Goal: Navigation & Orientation: Find specific page/section

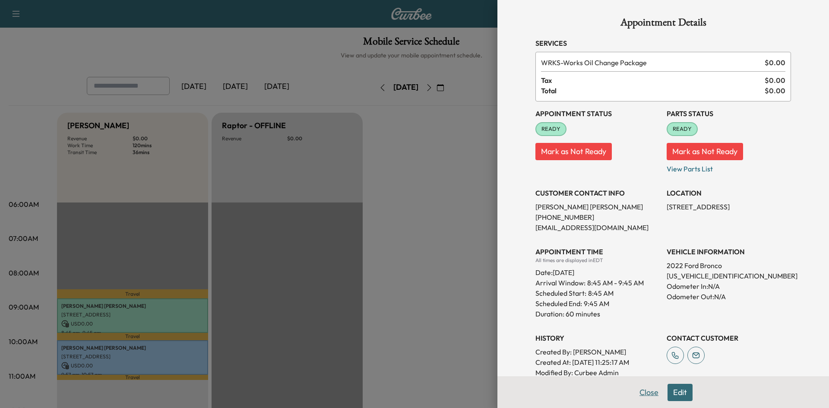
click at [644, 390] on button "Close" at bounding box center [649, 392] width 30 height 17
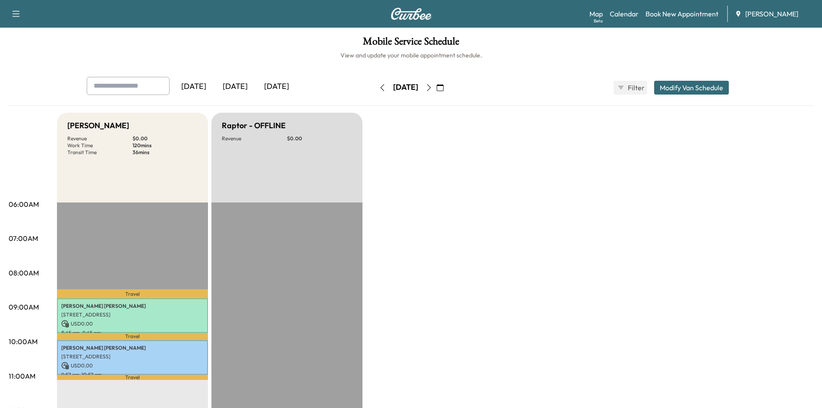
click at [444, 89] on icon "button" at bounding box center [440, 87] width 7 height 7
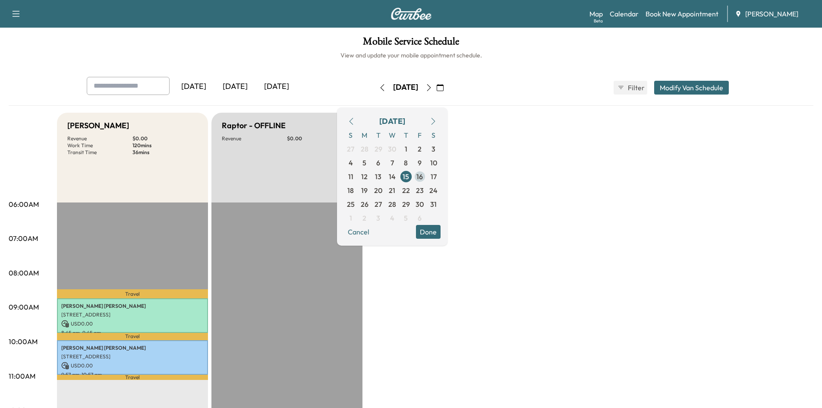
click at [427, 178] on span "16" at bounding box center [420, 177] width 14 height 14
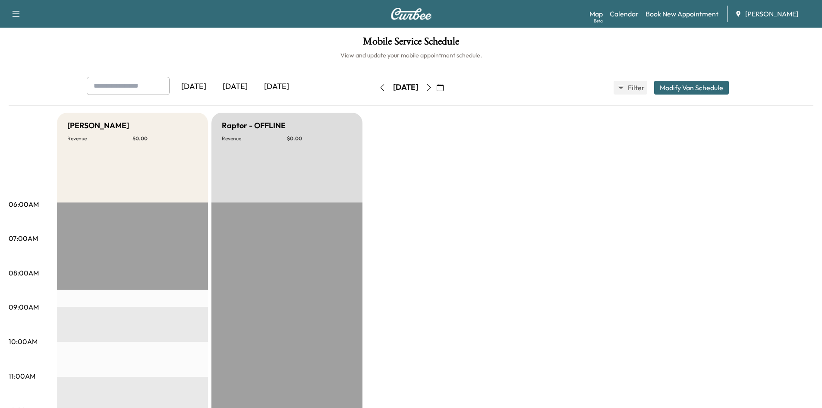
click at [444, 85] on icon "button" at bounding box center [440, 87] width 7 height 7
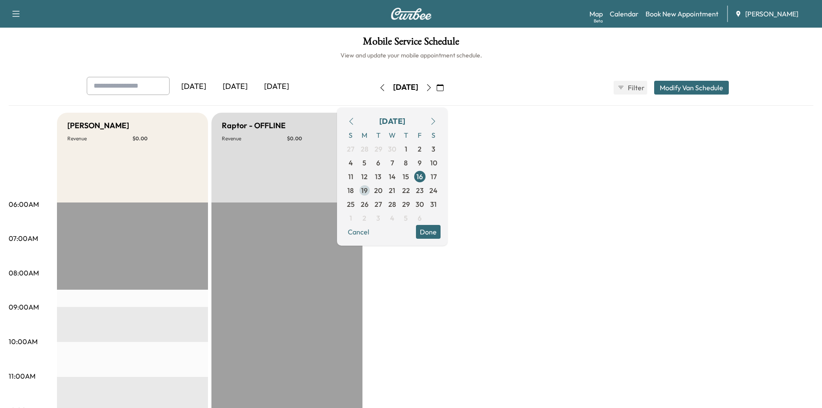
click at [368, 191] on span "19" at bounding box center [364, 190] width 6 height 10
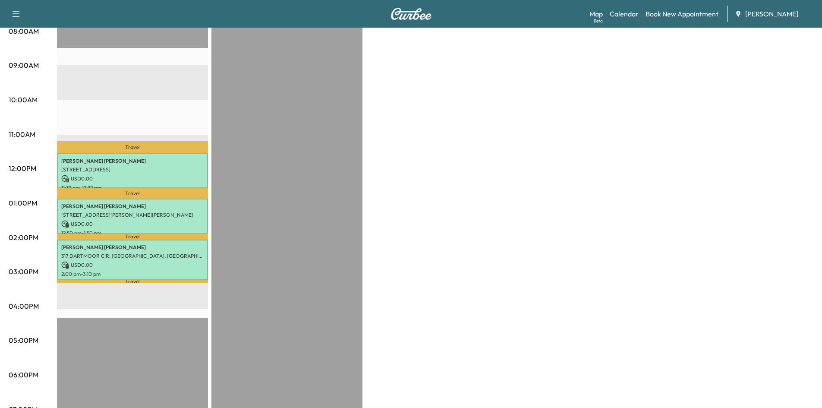
scroll to position [249, 0]
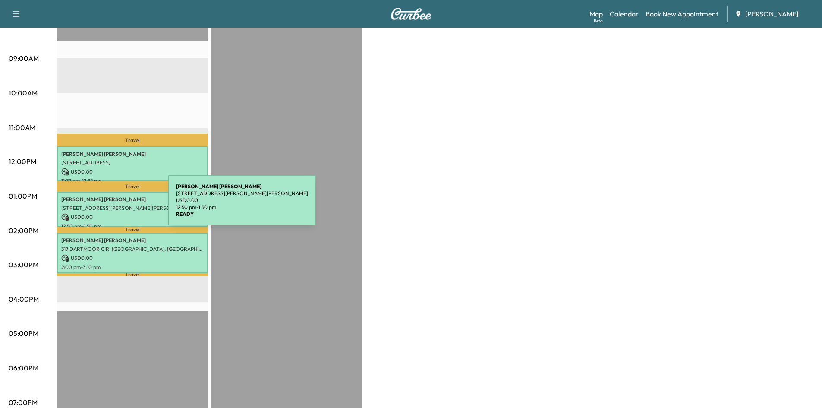
click at [104, 205] on p "[STREET_ADDRESS][PERSON_NAME][PERSON_NAME]" at bounding box center [132, 208] width 142 height 7
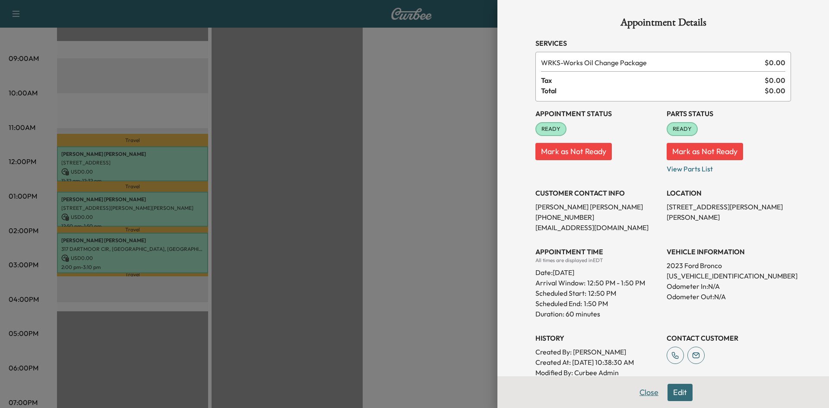
click at [641, 391] on button "Close" at bounding box center [649, 392] width 30 height 17
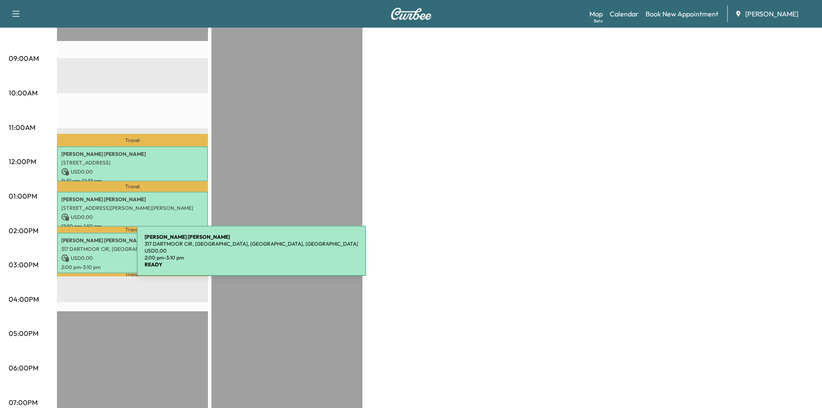
click at [73, 256] on p "USD 0.00" at bounding box center [132, 258] width 142 height 8
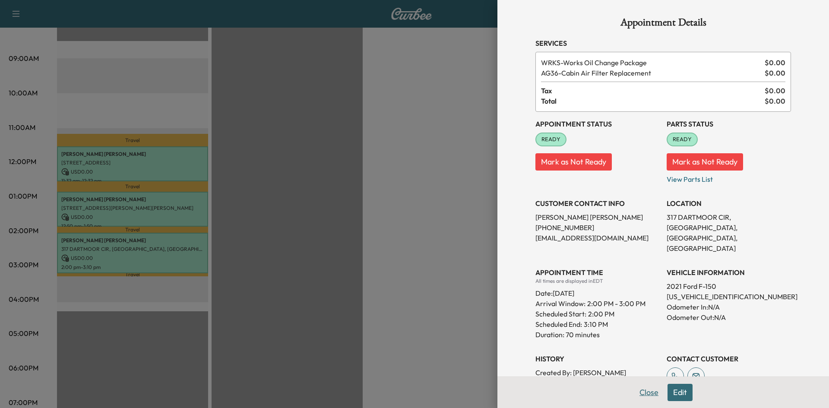
click at [640, 391] on button "Close" at bounding box center [649, 392] width 30 height 17
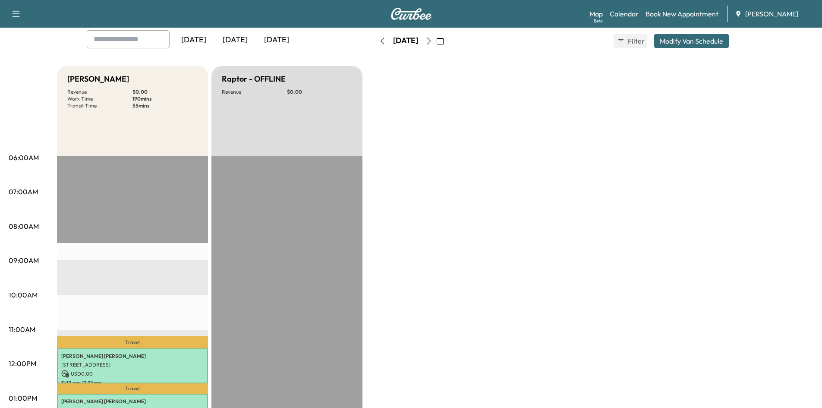
scroll to position [0, 0]
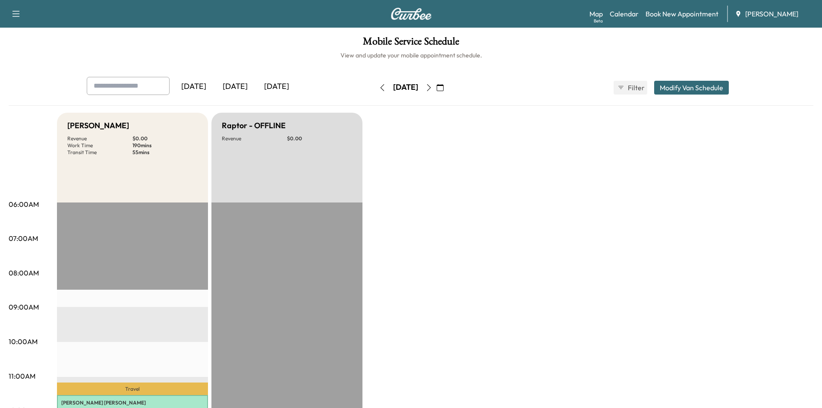
click at [433, 87] on icon "button" at bounding box center [429, 87] width 7 height 7
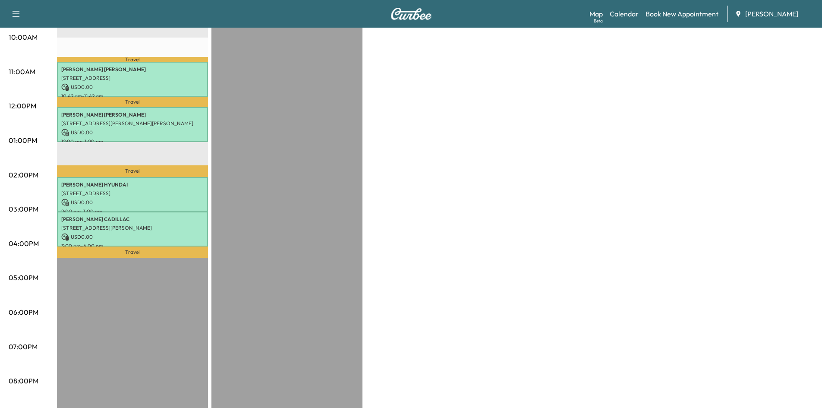
scroll to position [307, 0]
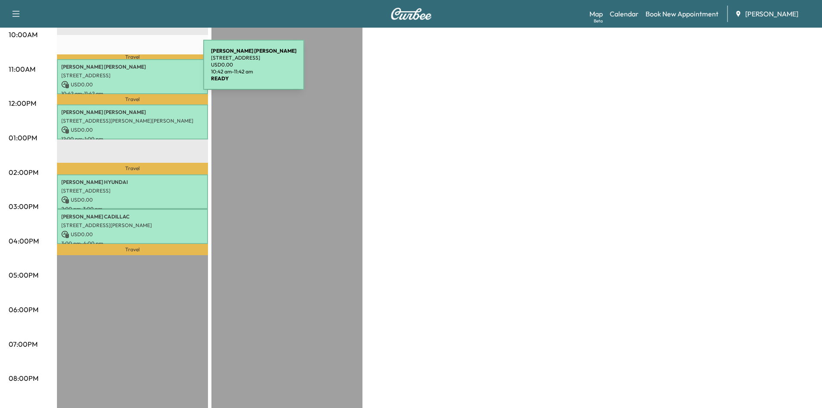
click at [139, 72] on p "[STREET_ADDRESS]" at bounding box center [132, 75] width 142 height 7
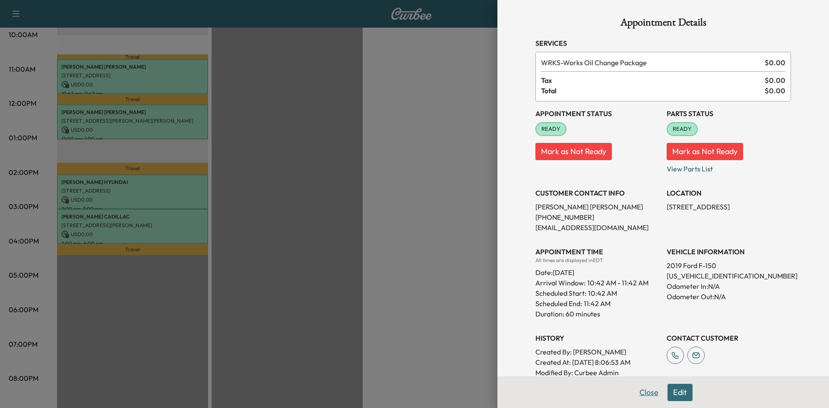
click at [642, 393] on button "Close" at bounding box center [649, 392] width 30 height 17
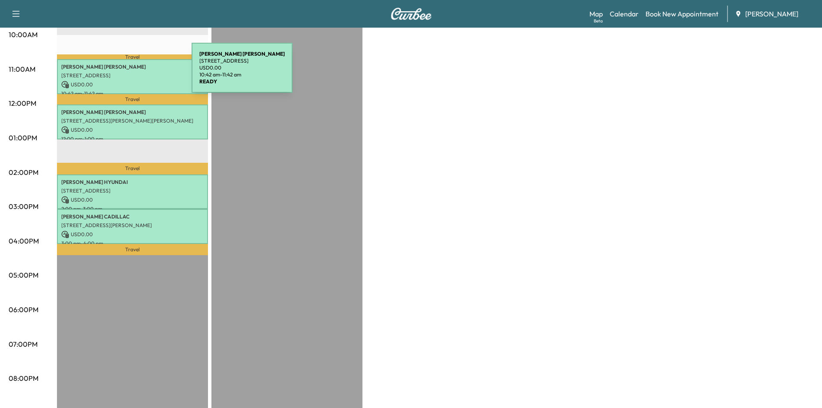
click at [127, 73] on p "[STREET_ADDRESS]" at bounding box center [132, 75] width 142 height 7
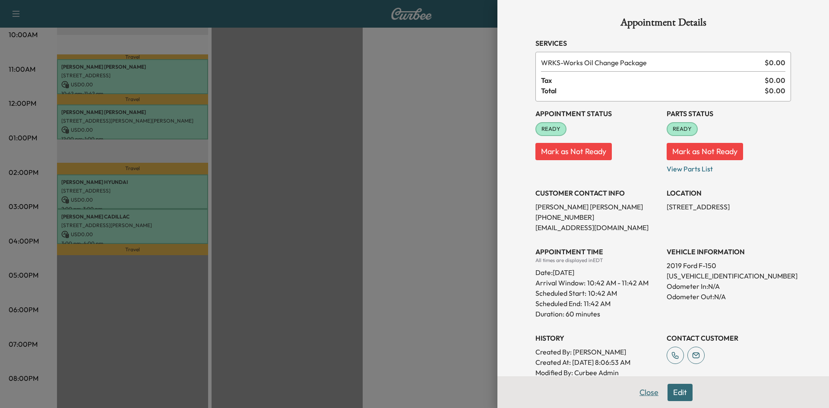
drag, startPoint x: 641, startPoint y: 391, endPoint x: 646, endPoint y: 376, distance: 15.4
click at [642, 388] on button "Close" at bounding box center [649, 392] width 30 height 17
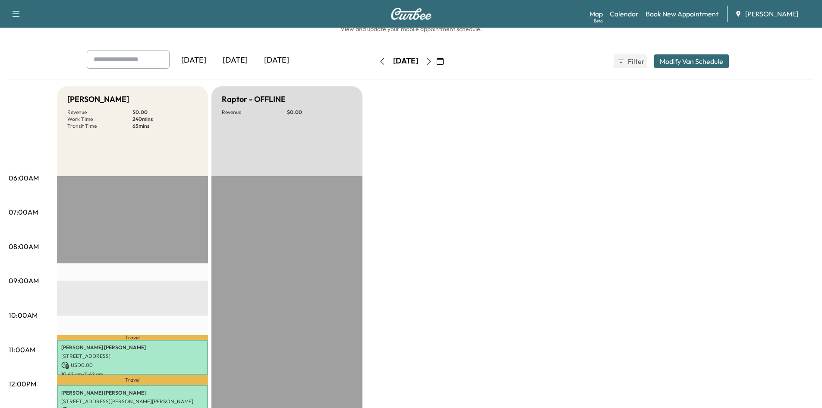
scroll to position [0, 0]
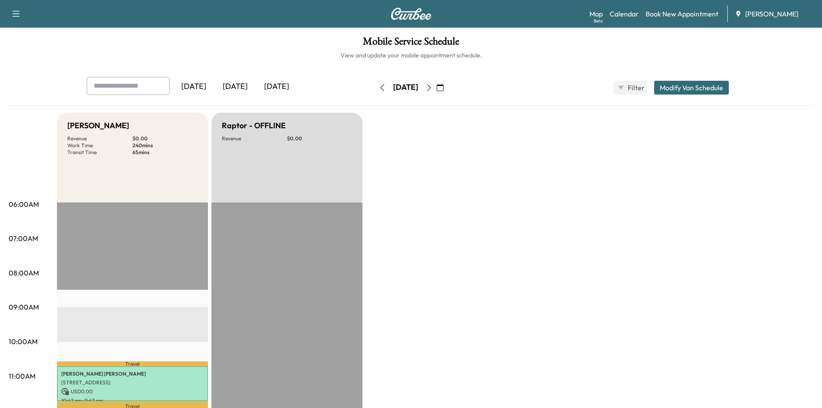
click at [433, 87] on icon "button" at bounding box center [429, 87] width 7 height 7
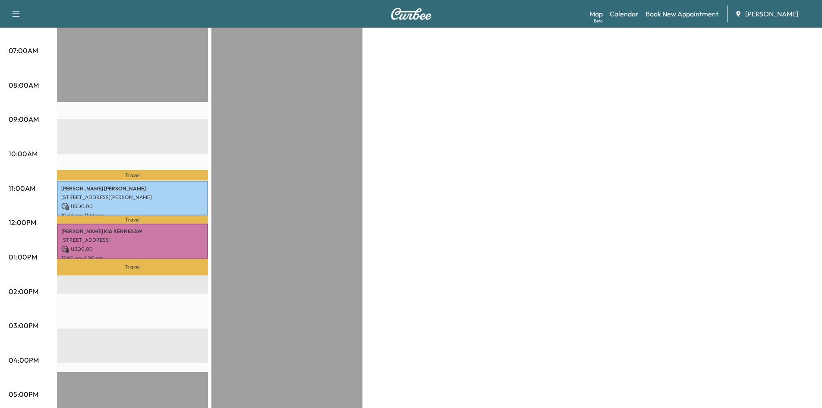
scroll to position [252, 0]
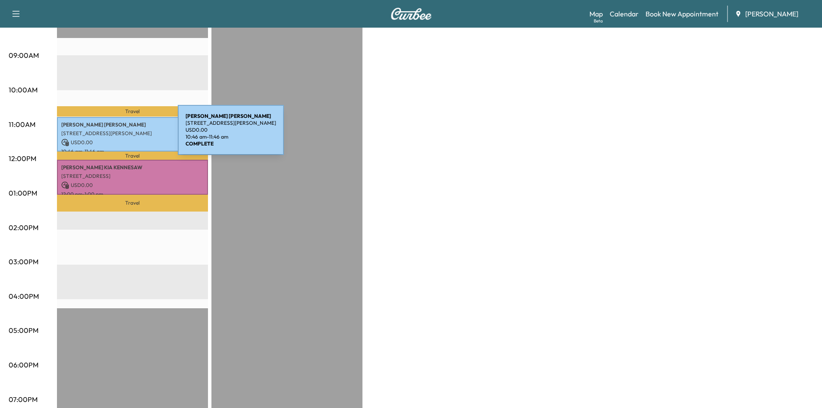
click at [113, 135] on div "[PERSON_NAME] [STREET_ADDRESS][PERSON_NAME] USD 0.00 10:46 am - 11:46 am" at bounding box center [132, 134] width 151 height 35
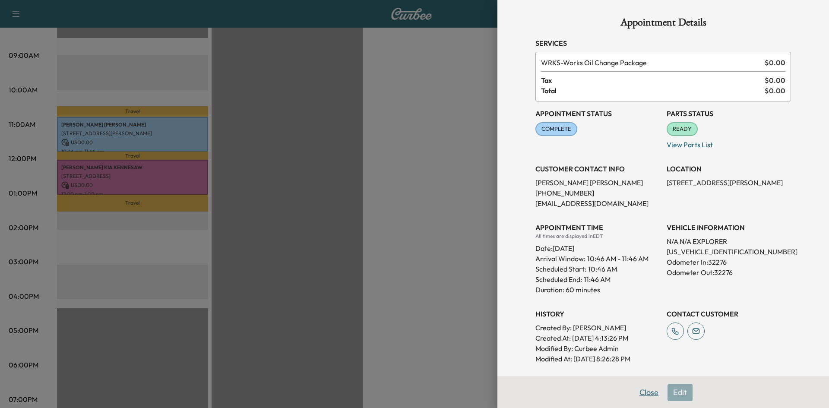
click at [644, 391] on button "Close" at bounding box center [649, 392] width 30 height 17
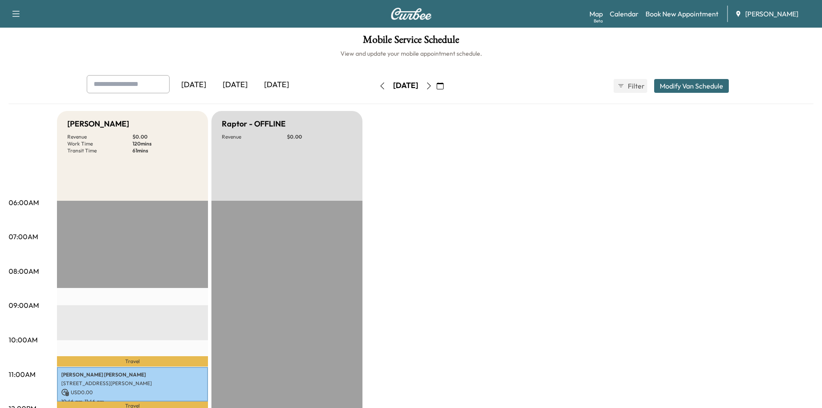
scroll to position [0, 0]
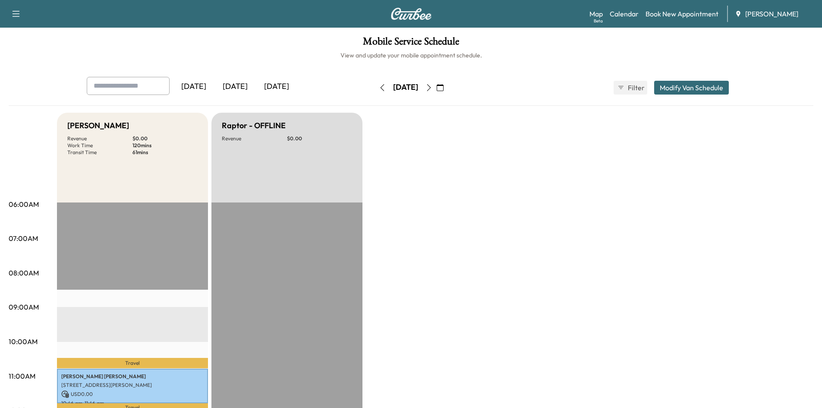
click at [444, 87] on icon "button" at bounding box center [440, 87] width 7 height 7
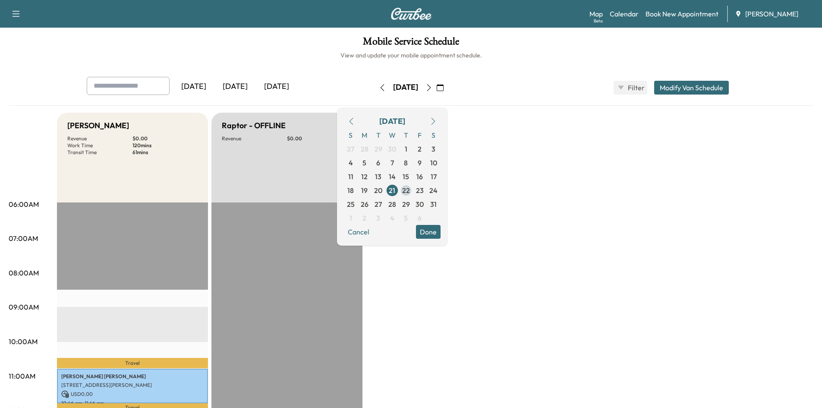
click at [410, 189] on span "22" at bounding box center [406, 190] width 8 height 10
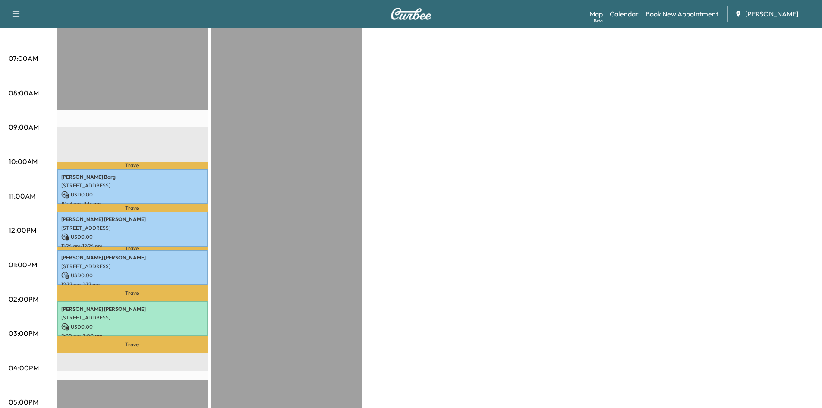
scroll to position [187, 0]
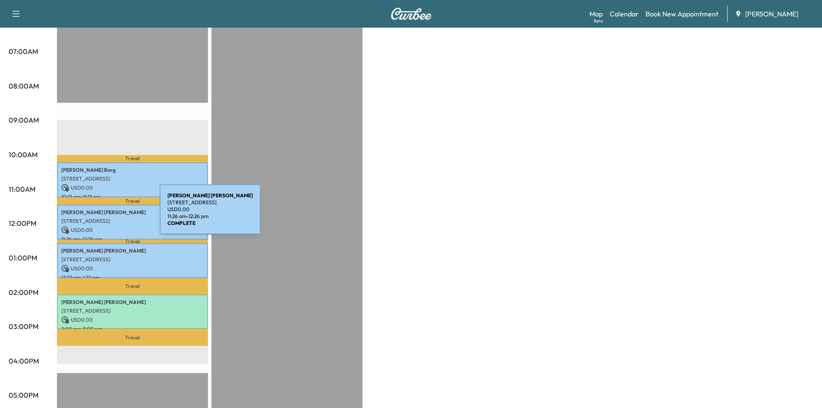
click at [95, 215] on div "[PERSON_NAME] [STREET_ADDRESS] USD 0.00 11:26 am - 12:26 pm" at bounding box center [132, 222] width 151 height 35
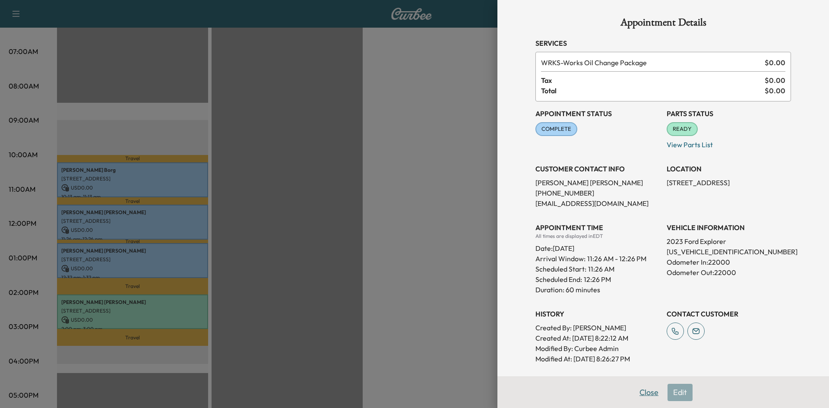
click at [641, 396] on button "Close" at bounding box center [649, 392] width 30 height 17
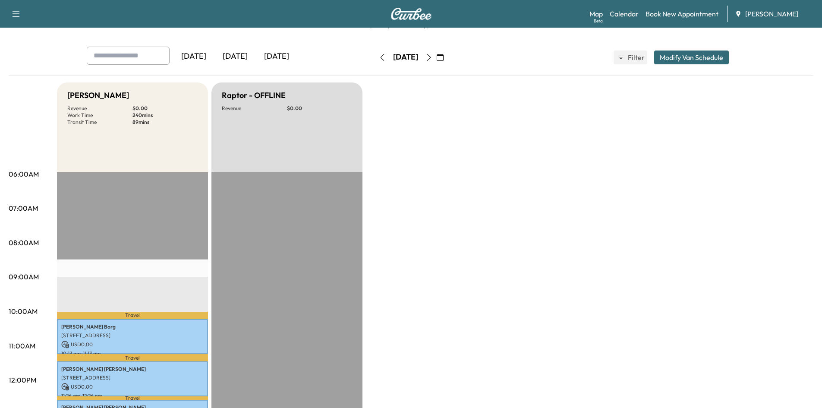
scroll to position [0, 0]
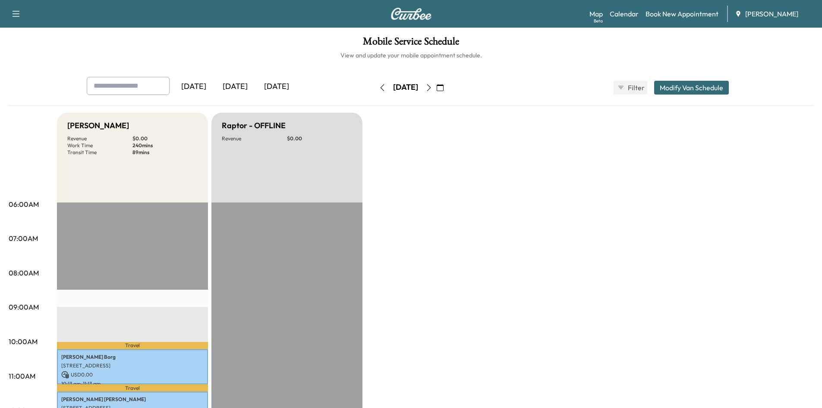
click at [444, 86] on icon "button" at bounding box center [440, 87] width 7 height 7
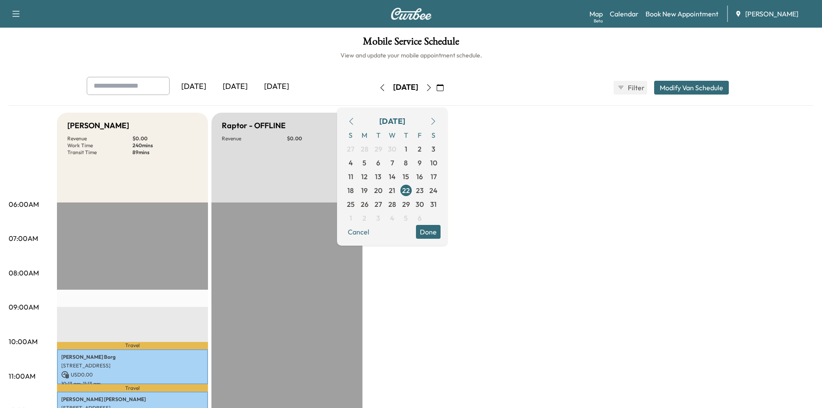
click at [437, 122] on icon "button" at bounding box center [433, 121] width 7 height 7
click at [366, 148] on span "2" at bounding box center [365, 149] width 4 height 10
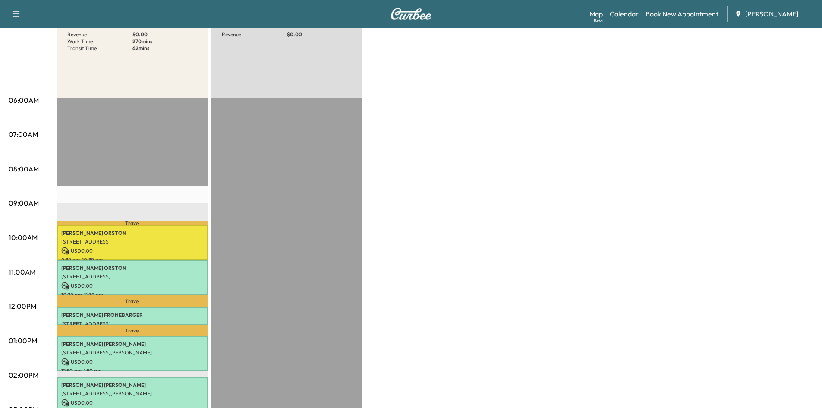
scroll to position [183, 0]
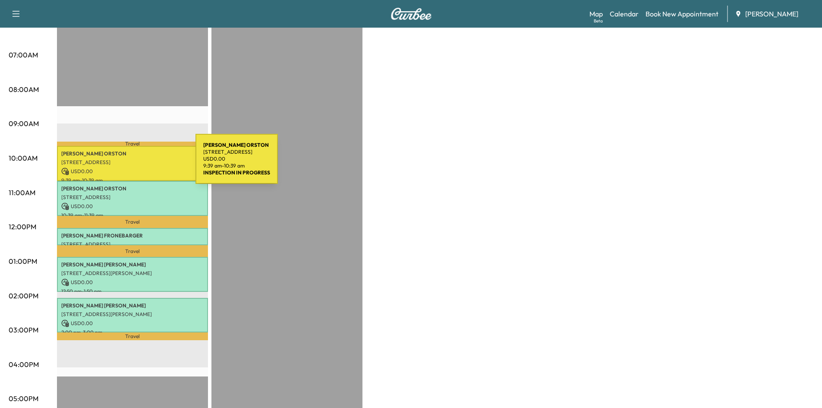
click at [131, 164] on p "[STREET_ADDRESS]" at bounding box center [132, 162] width 142 height 7
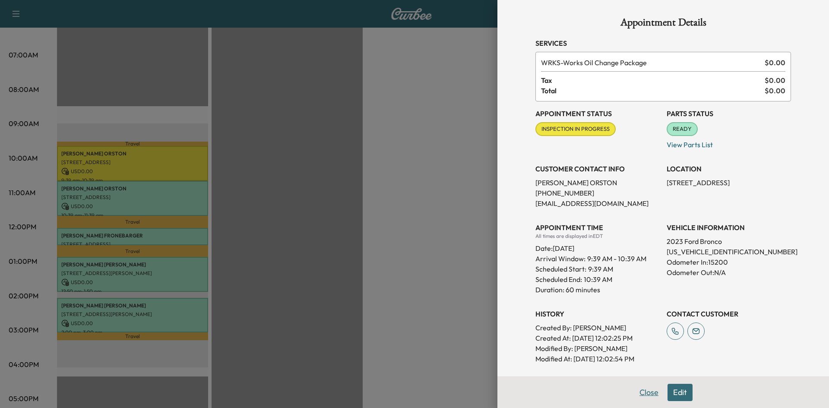
click at [648, 395] on button "Close" at bounding box center [649, 392] width 30 height 17
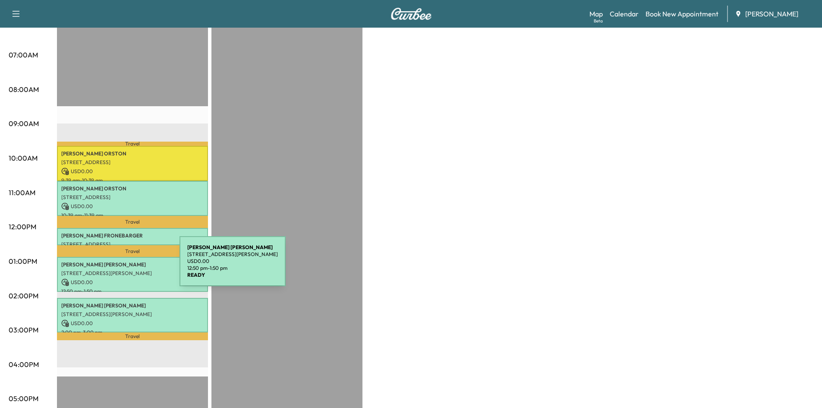
click at [115, 266] on div "[PERSON_NAME] [STREET_ADDRESS][PERSON_NAME] USD 0.00 12:50 pm - 1:50 pm" at bounding box center [132, 274] width 151 height 35
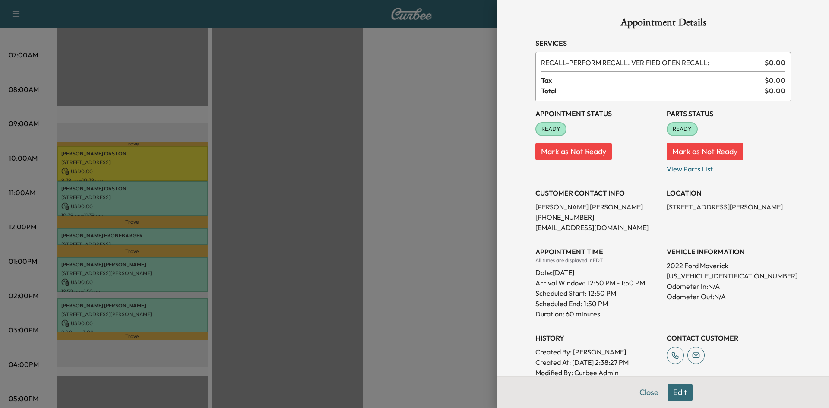
click at [644, 391] on button "Close" at bounding box center [649, 392] width 30 height 17
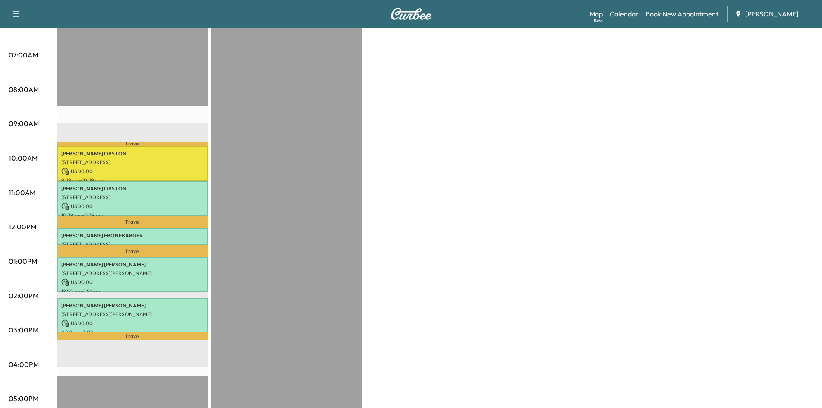
scroll to position [0, 0]
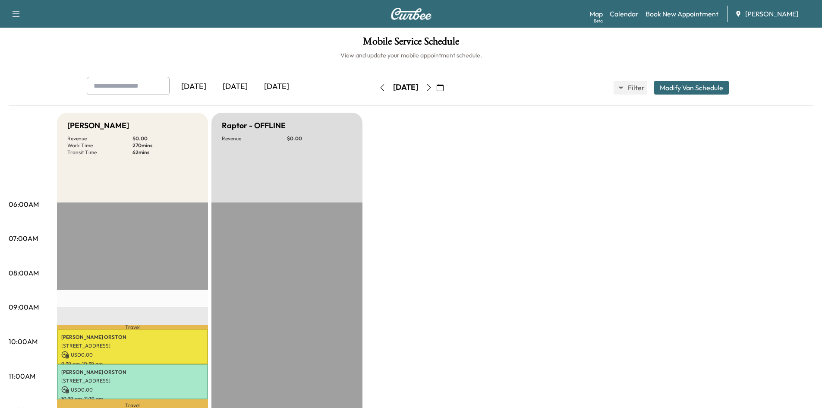
click at [431, 86] on icon "button" at bounding box center [429, 87] width 4 height 7
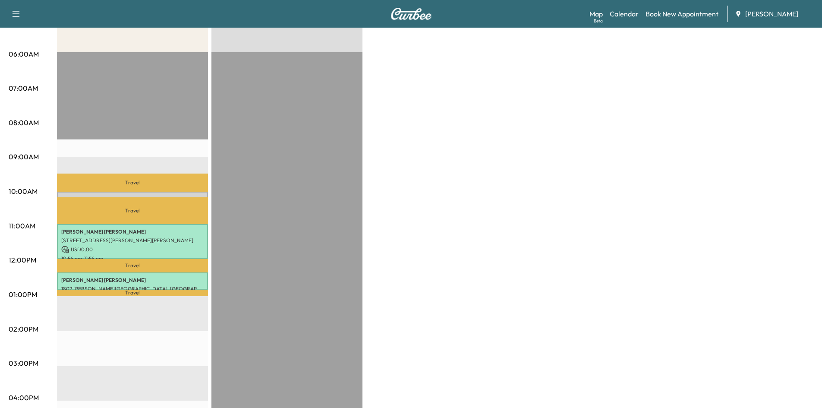
scroll to position [159, 0]
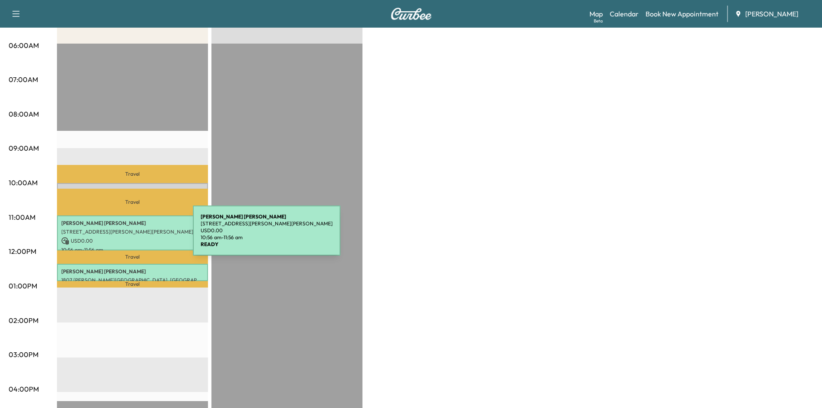
click at [128, 237] on p "USD 0.00" at bounding box center [132, 241] width 142 height 8
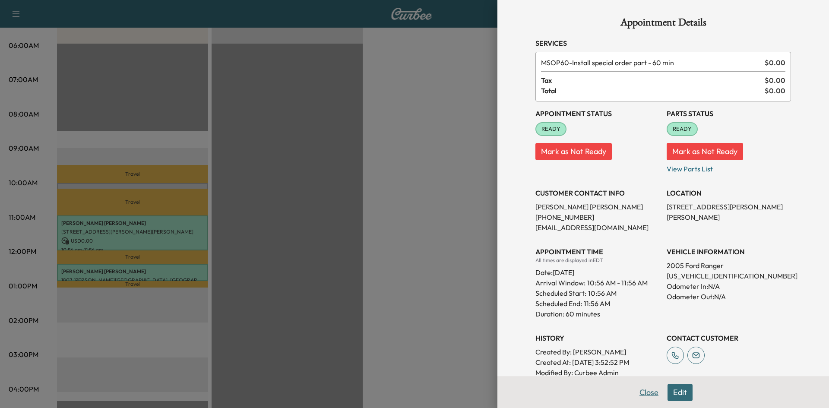
click at [638, 393] on button "Close" at bounding box center [649, 392] width 30 height 17
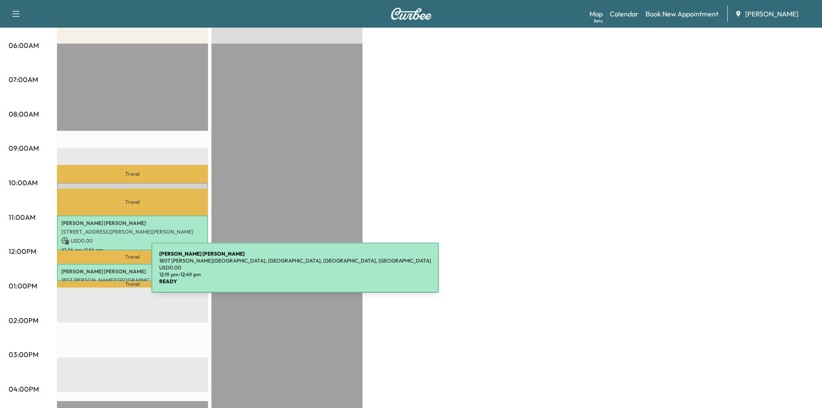
click at [87, 273] on div "[PERSON_NAME] 1807 [PERSON_NAME][GEOGRAPHIC_DATA], [GEOGRAPHIC_DATA], [GEOGRAPH…" at bounding box center [132, 272] width 151 height 17
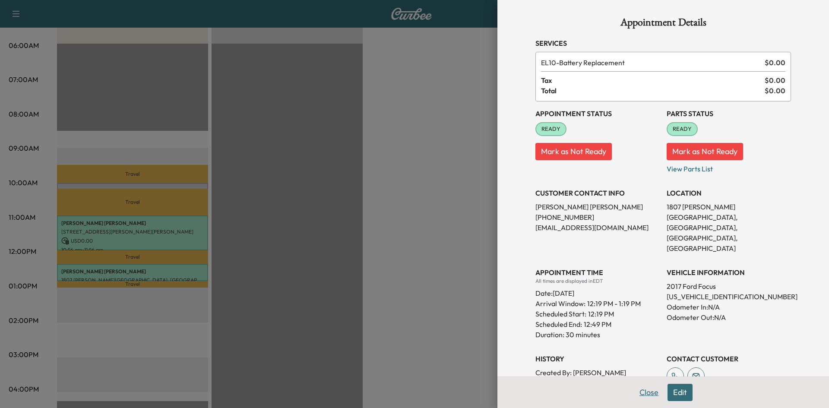
click at [641, 391] on button "Close" at bounding box center [649, 392] width 30 height 17
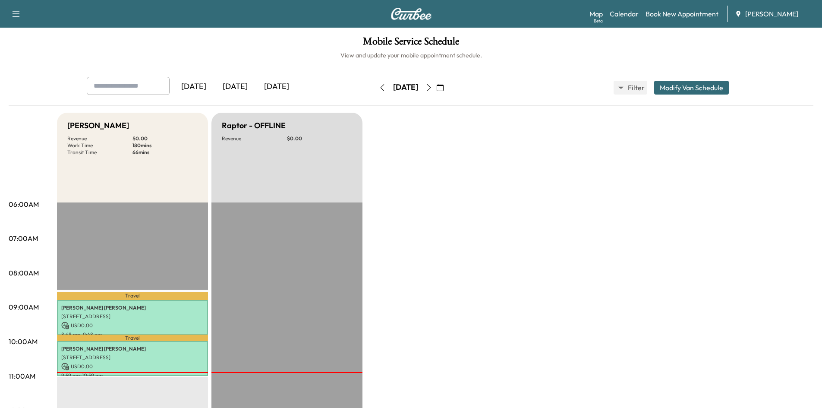
click at [444, 88] on icon "button" at bounding box center [440, 87] width 7 height 7
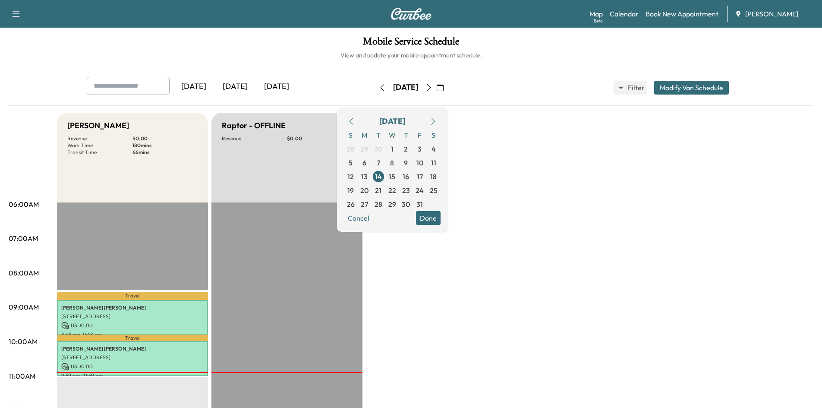
click at [444, 86] on icon "button" at bounding box center [440, 87] width 7 height 7
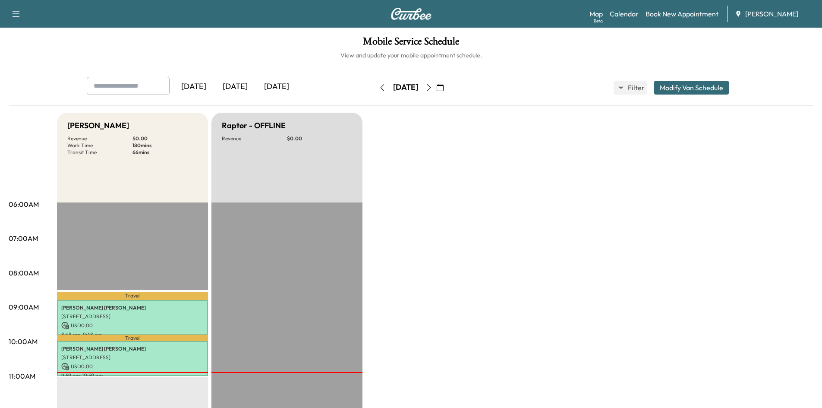
click at [444, 86] on icon "button" at bounding box center [440, 87] width 7 height 7
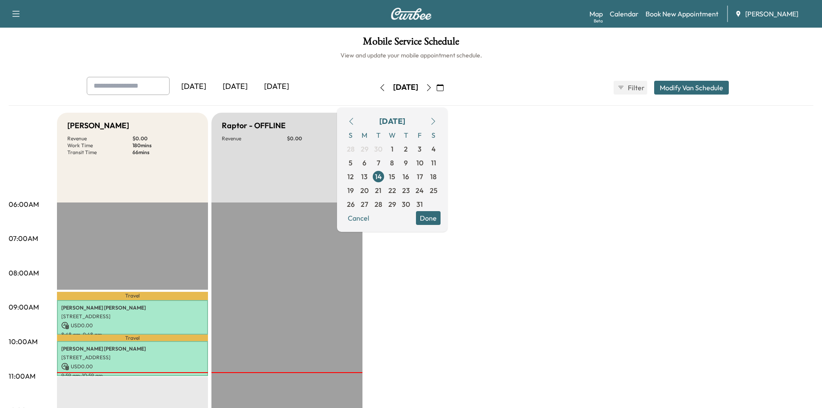
click at [353, 121] on icon "button" at bounding box center [351, 121] width 4 height 7
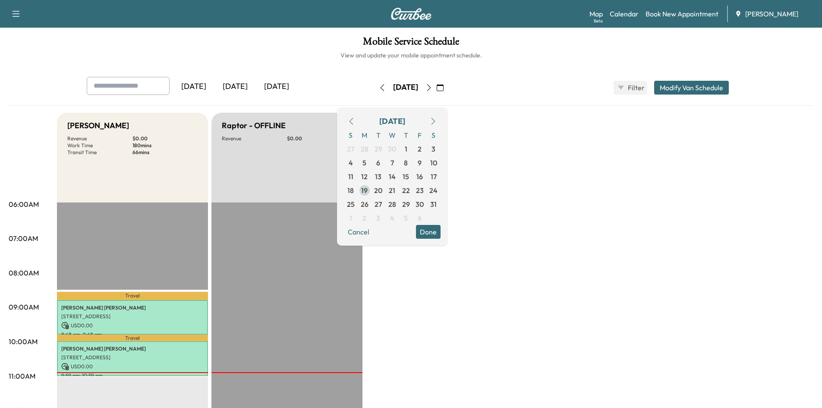
click at [368, 191] on span "19" at bounding box center [364, 190] width 6 height 10
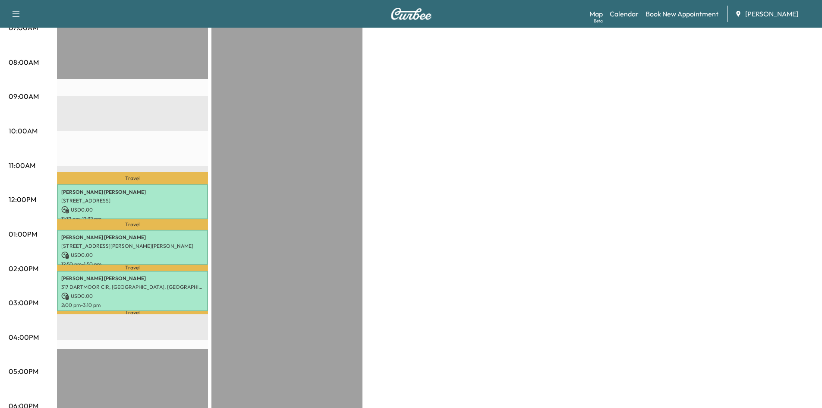
scroll to position [222, 0]
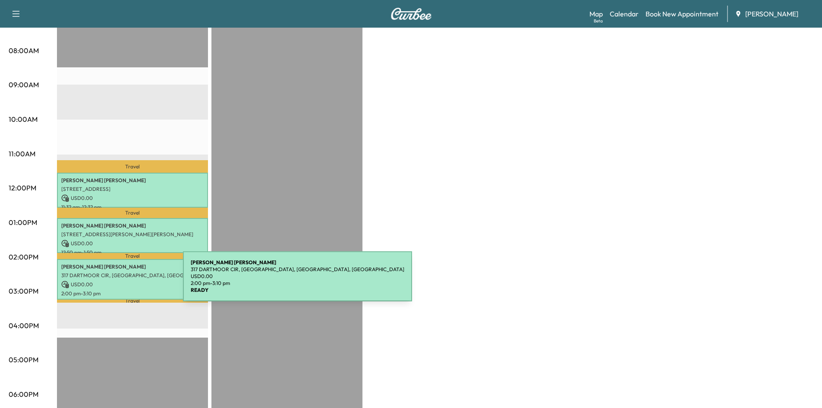
click at [118, 281] on p "USD 0.00" at bounding box center [132, 285] width 142 height 8
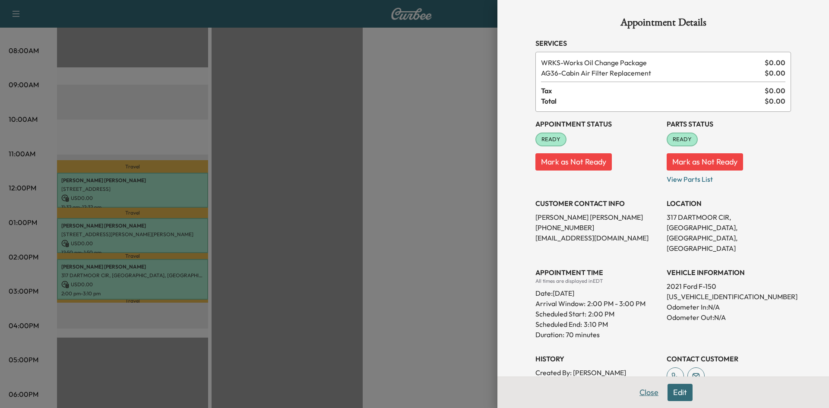
click at [640, 392] on button "Close" at bounding box center [649, 392] width 30 height 17
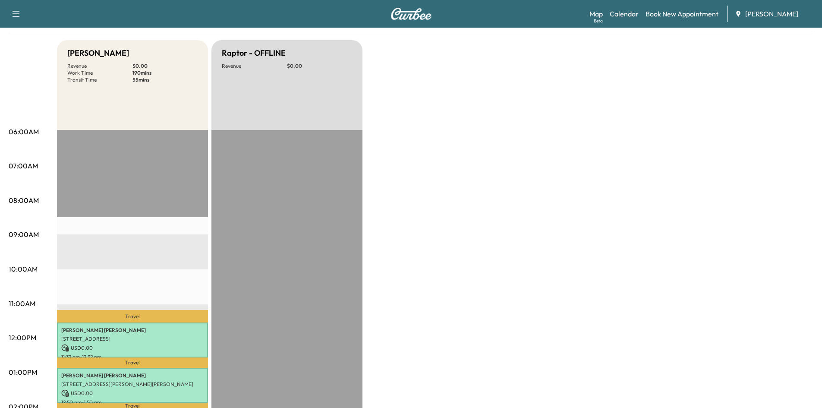
scroll to position [0, 0]
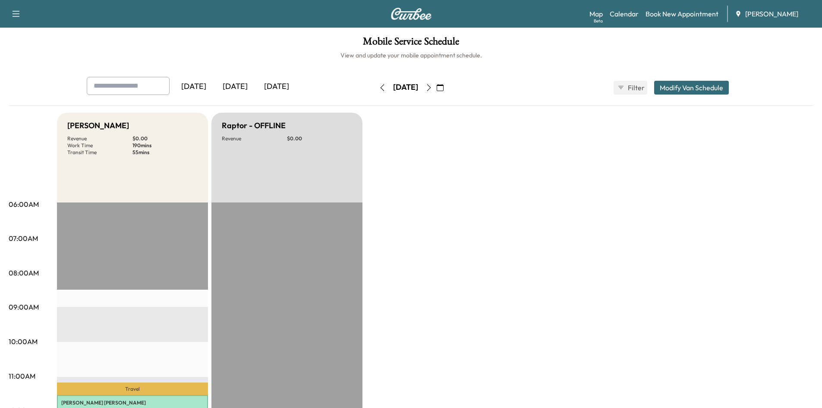
click at [444, 88] on icon "button" at bounding box center [440, 87] width 7 height 7
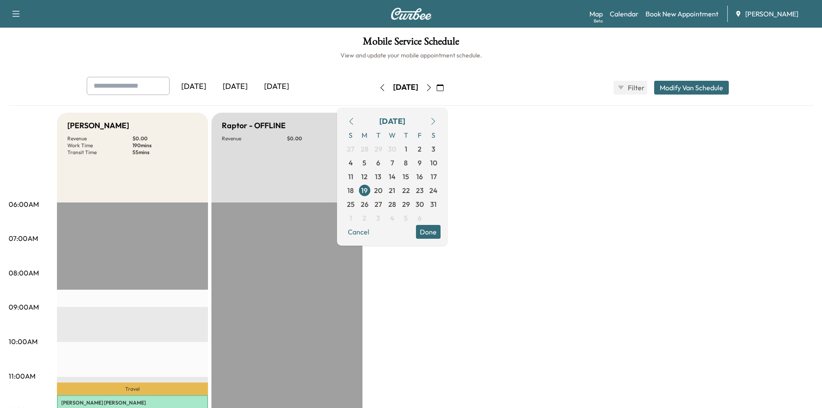
click at [437, 122] on icon "button" at bounding box center [433, 121] width 7 height 7
click at [368, 177] on span "16" at bounding box center [364, 176] width 6 height 10
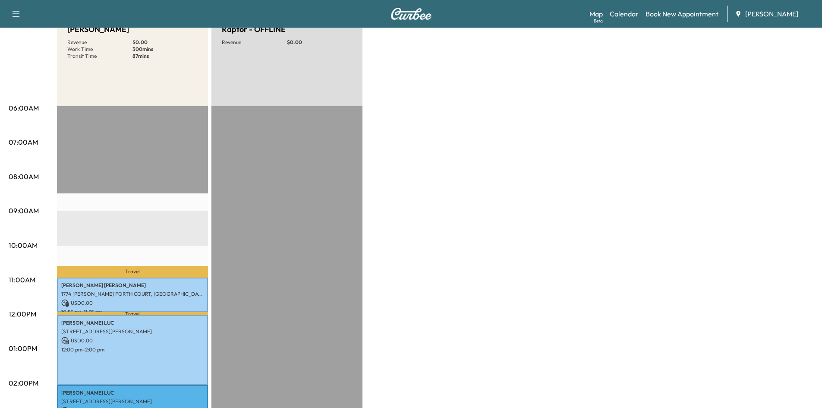
scroll to position [152, 0]
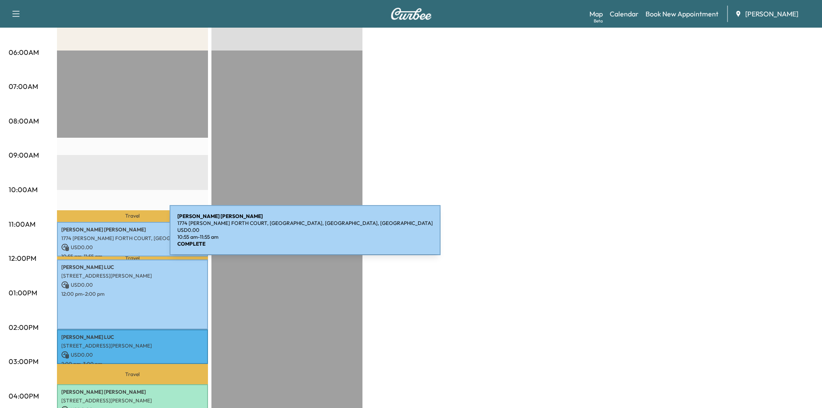
click at [105, 235] on p "1774 DAN FORTH COURT, MARIETTA, GA, USA" at bounding box center [132, 238] width 142 height 7
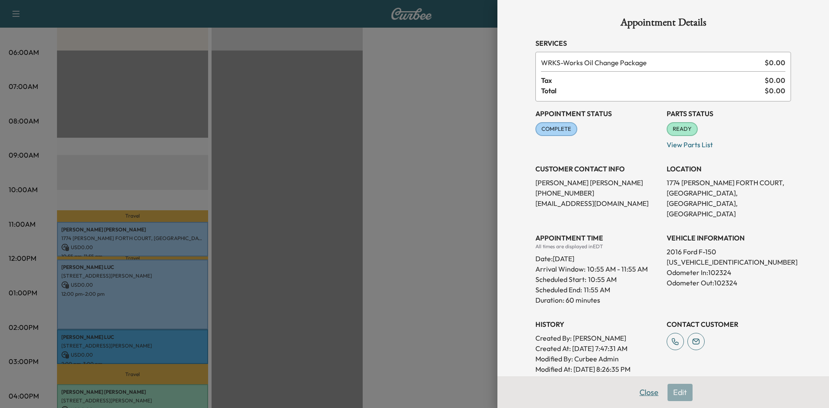
click at [641, 392] on button "Close" at bounding box center [649, 392] width 30 height 17
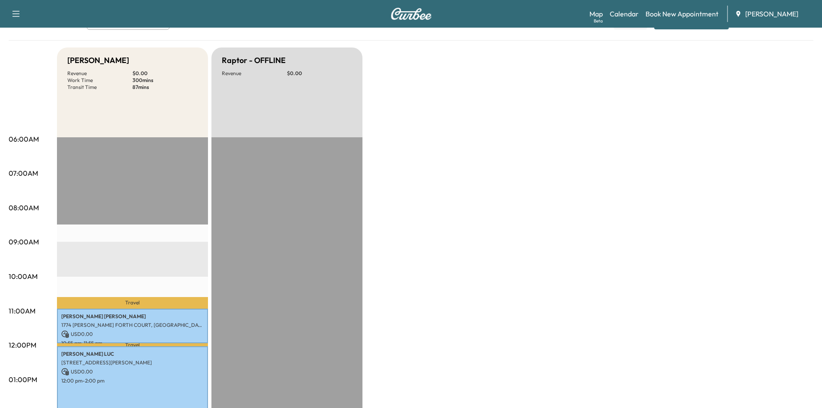
scroll to position [0, 0]
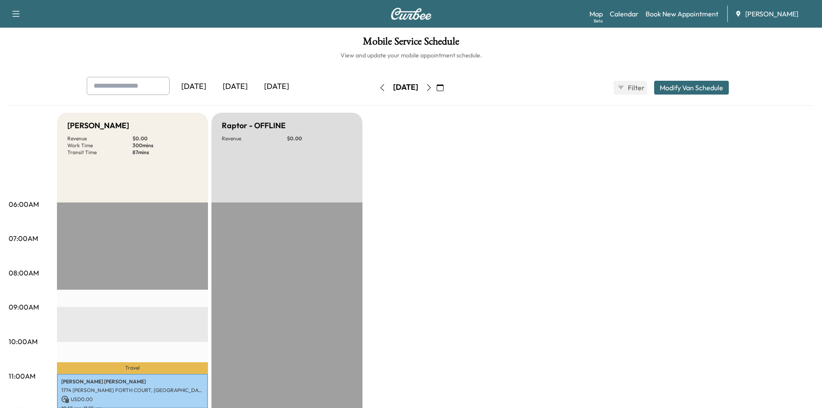
click at [433, 88] on icon "button" at bounding box center [429, 87] width 7 height 7
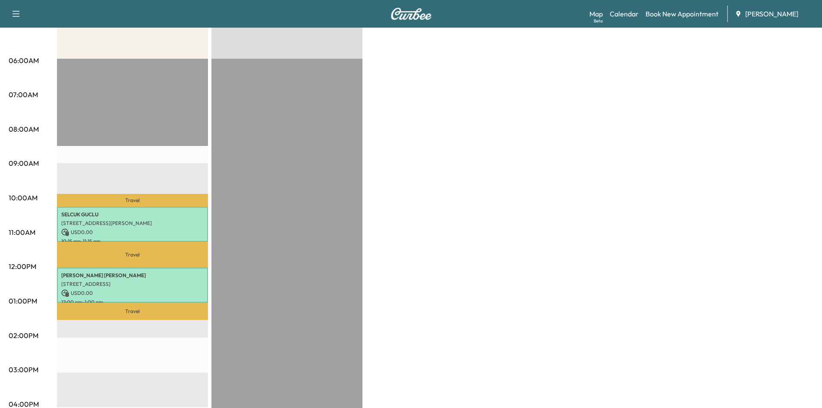
scroll to position [162, 0]
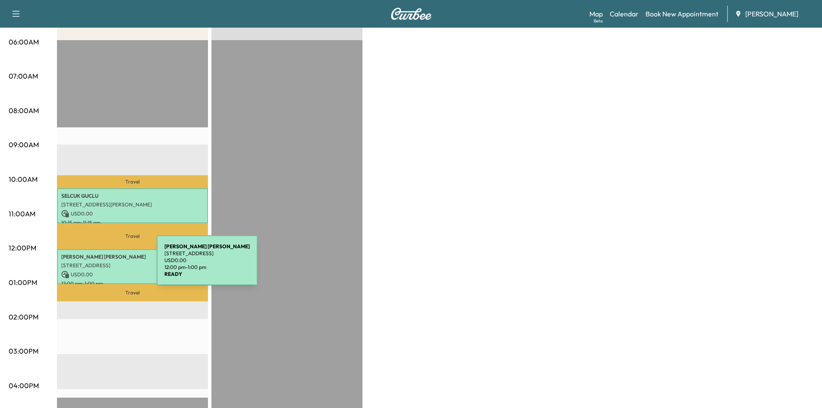
click at [92, 265] on p "2660 OLDFIELD ACRES WAY, DECATUR, GA, USA" at bounding box center [132, 265] width 142 height 7
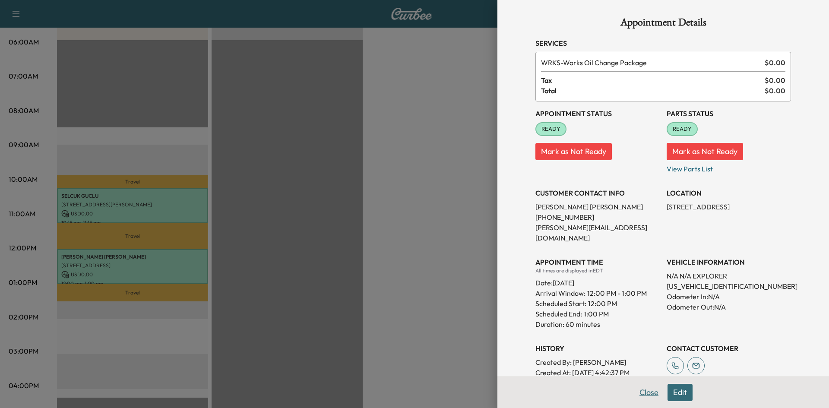
click at [643, 393] on button "Close" at bounding box center [649, 392] width 30 height 17
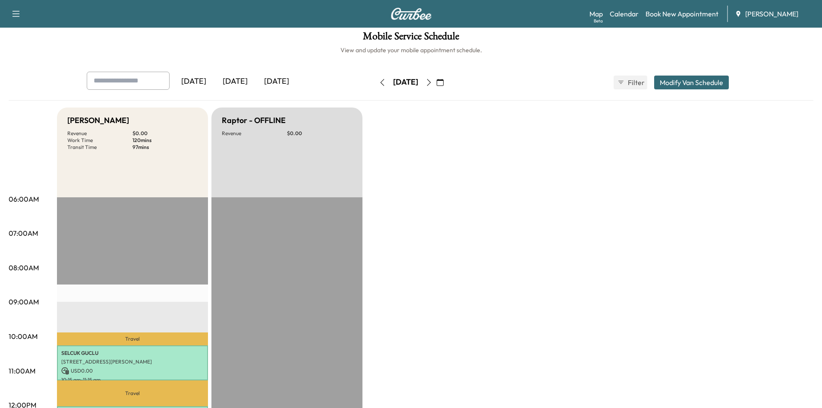
scroll to position [0, 0]
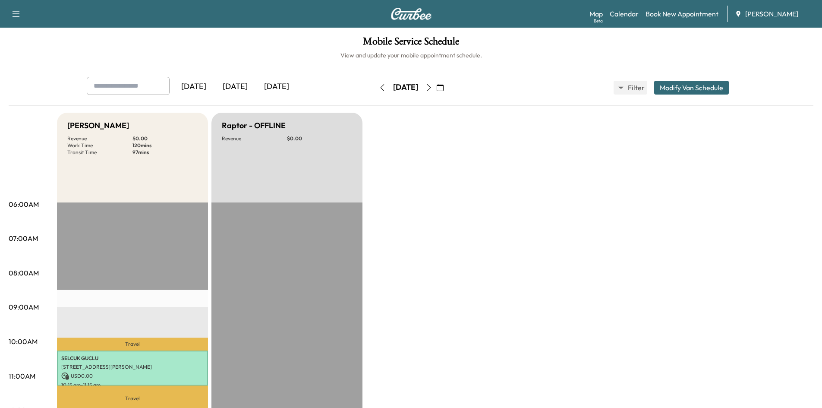
click at [623, 14] on link "Calendar" at bounding box center [624, 14] width 29 height 10
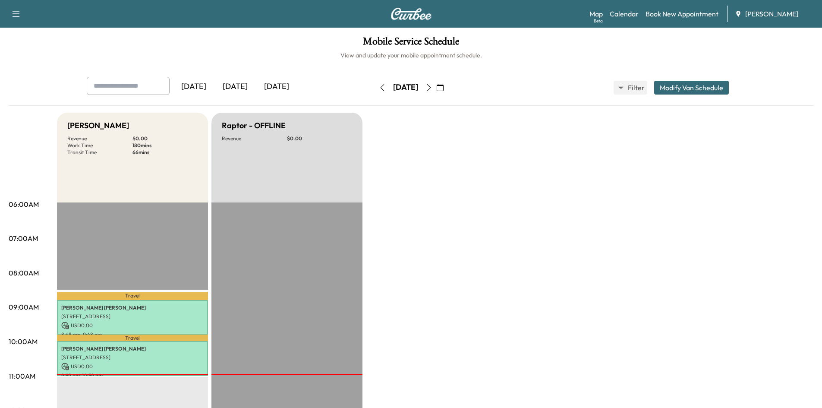
click at [444, 89] on icon "button" at bounding box center [440, 87] width 7 height 7
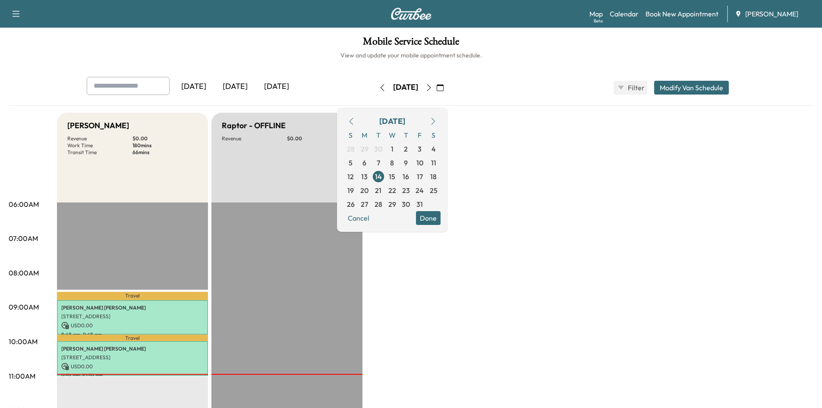
click at [355, 123] on icon "button" at bounding box center [351, 121] width 7 height 7
click at [355, 122] on icon "button" at bounding box center [351, 121] width 7 height 7
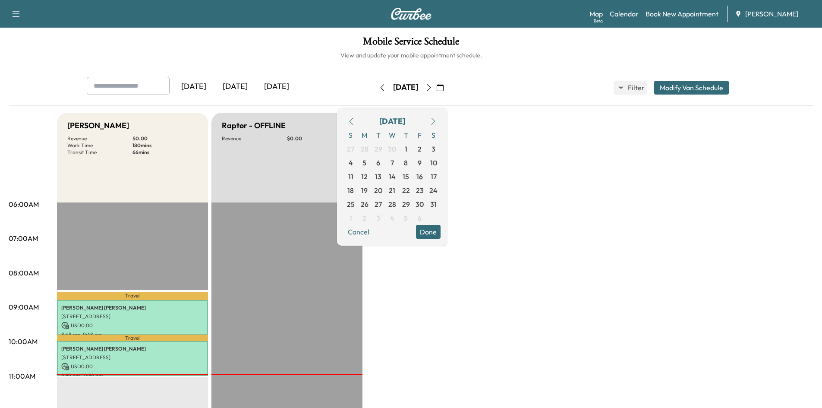
click at [355, 122] on icon "button" at bounding box center [351, 121] width 7 height 7
click at [395, 189] on span "19" at bounding box center [392, 190] width 6 height 10
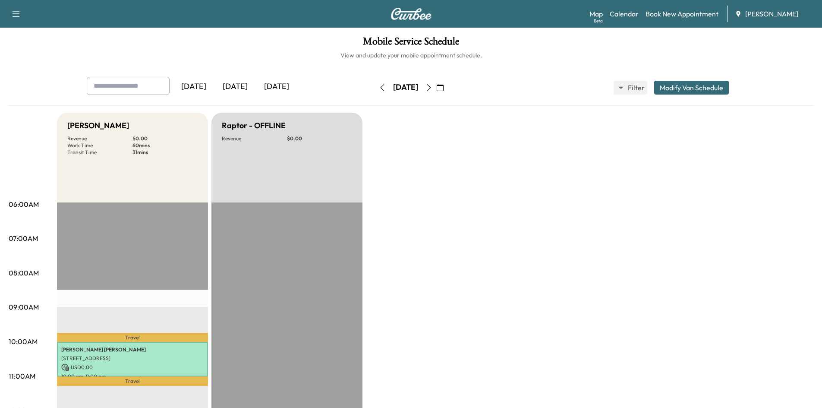
scroll to position [111, 0]
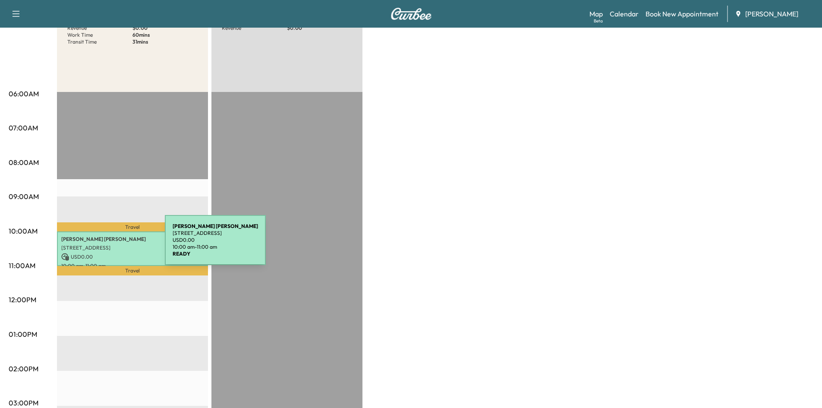
click at [100, 245] on p "9115 BRANCH VALLEY WAY, ROSWELL, GA, USA" at bounding box center [132, 247] width 142 height 7
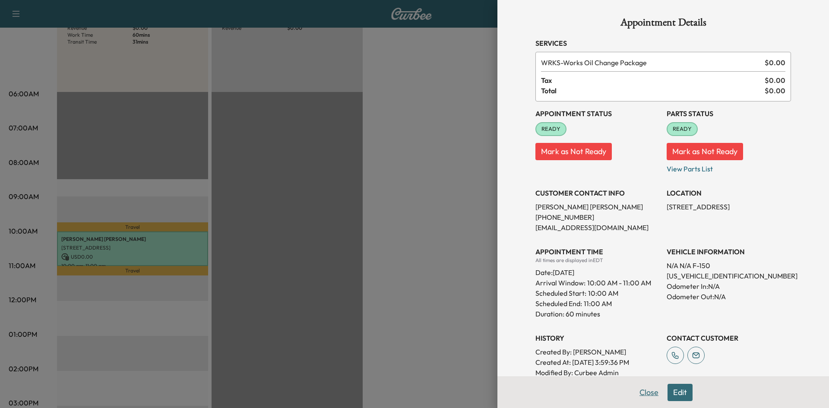
click at [638, 391] on button "Close" at bounding box center [649, 392] width 30 height 17
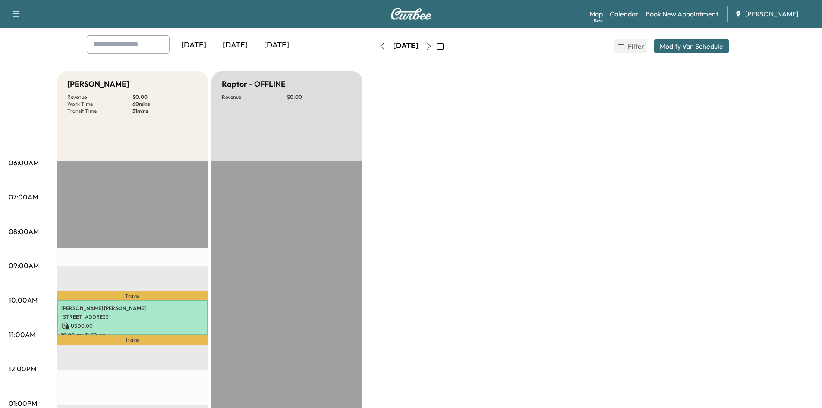
scroll to position [0, 0]
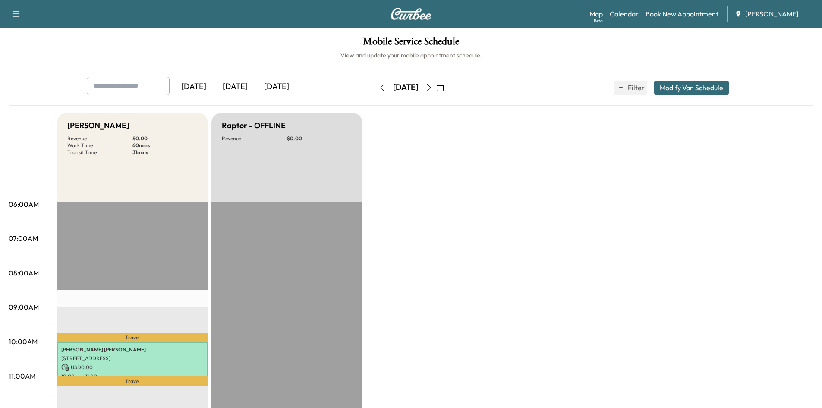
click at [433, 87] on icon "button" at bounding box center [429, 87] width 7 height 7
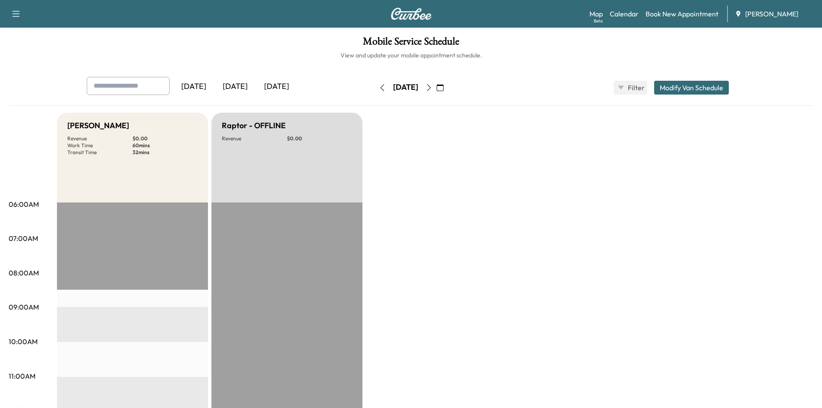
click at [433, 87] on icon "button" at bounding box center [429, 87] width 7 height 7
click at [444, 87] on icon "button" at bounding box center [440, 87] width 7 height 7
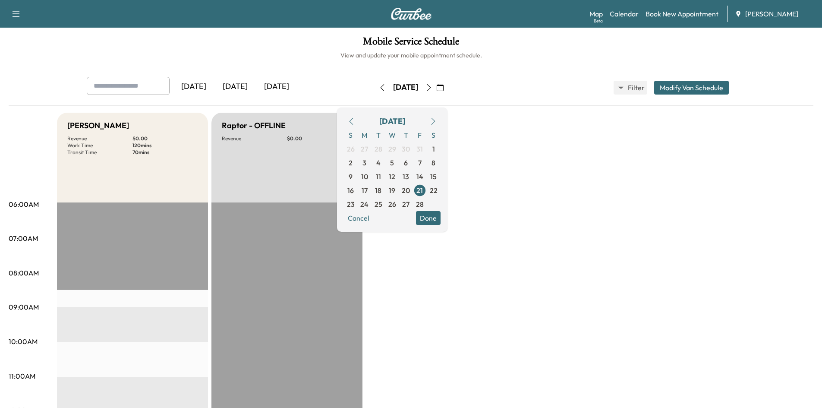
click at [433, 87] on icon "button" at bounding box center [429, 87] width 7 height 7
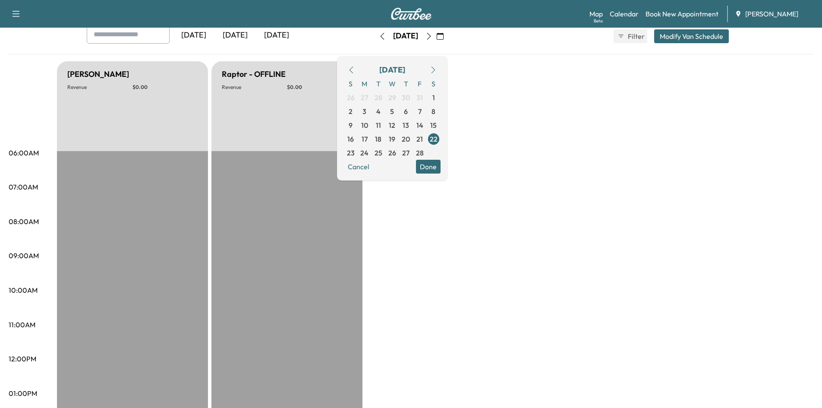
scroll to position [40, 0]
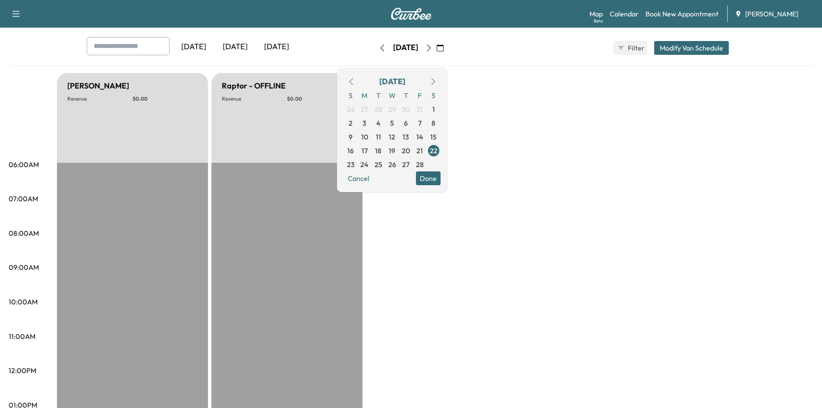
click at [433, 45] on icon "button" at bounding box center [429, 47] width 7 height 7
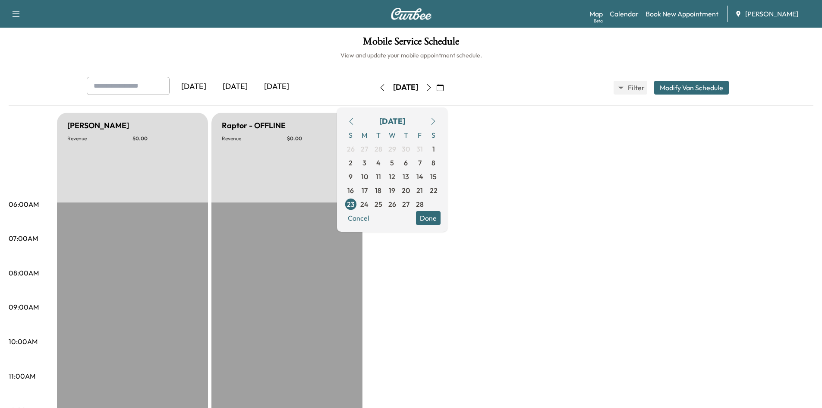
click at [433, 87] on icon "button" at bounding box center [429, 87] width 7 height 7
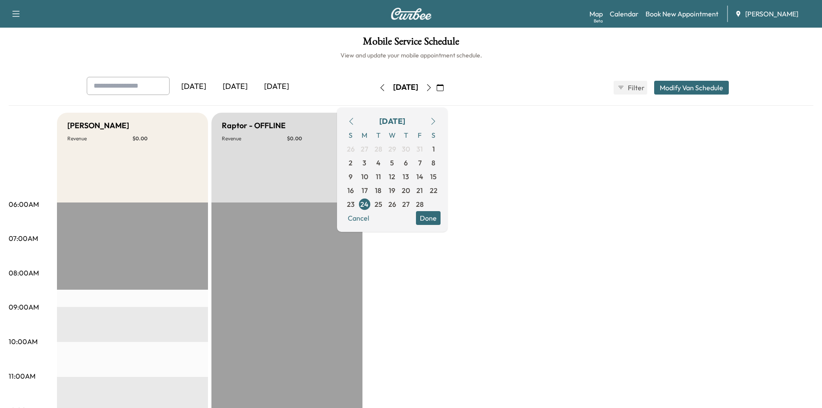
click at [433, 85] on icon "button" at bounding box center [429, 87] width 7 height 7
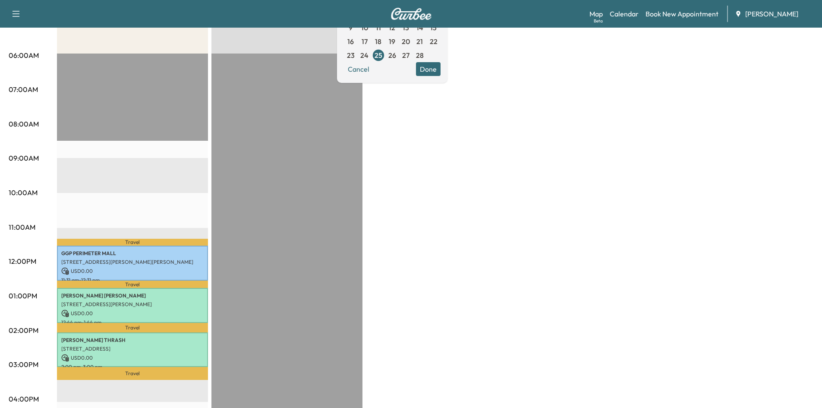
scroll to position [157, 0]
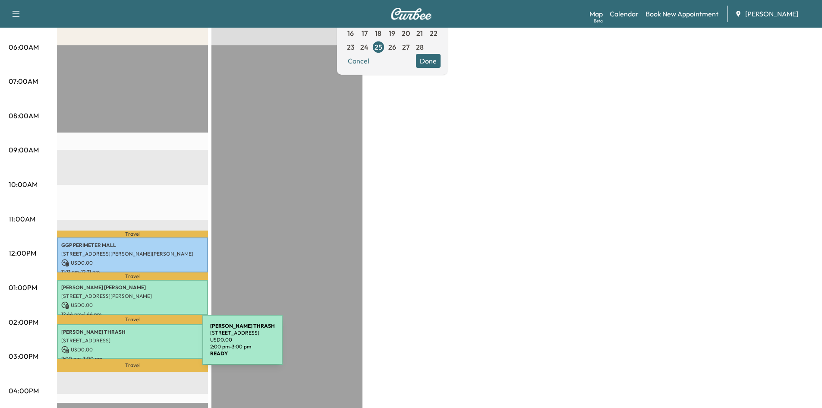
click at [138, 346] on p "USD 0.00" at bounding box center [132, 350] width 142 height 8
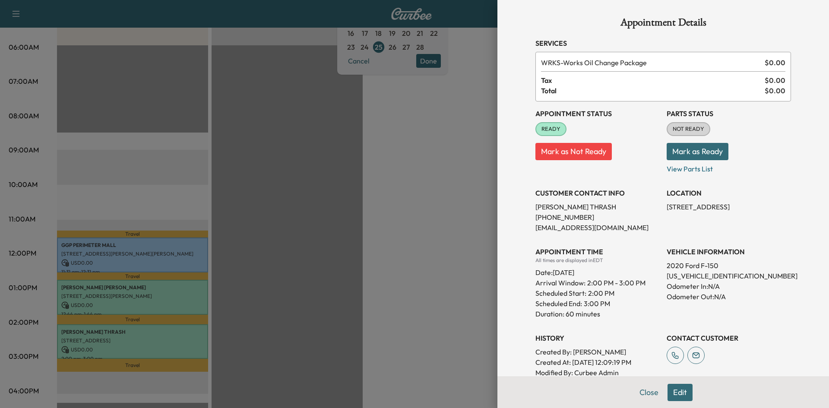
click at [639, 392] on button "Close" at bounding box center [649, 392] width 30 height 17
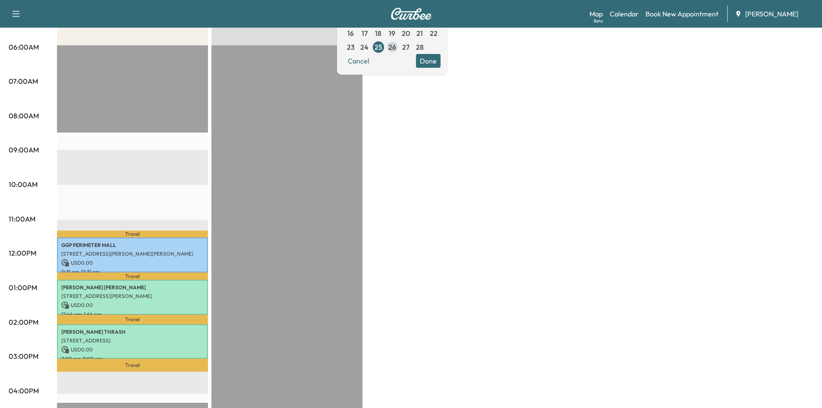
click at [396, 47] on span "26" at bounding box center [392, 47] width 8 height 10
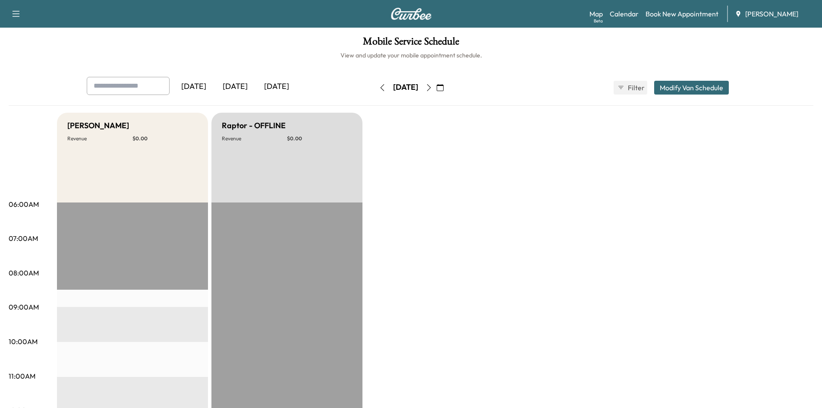
click at [444, 89] on icon "button" at bounding box center [440, 87] width 7 height 7
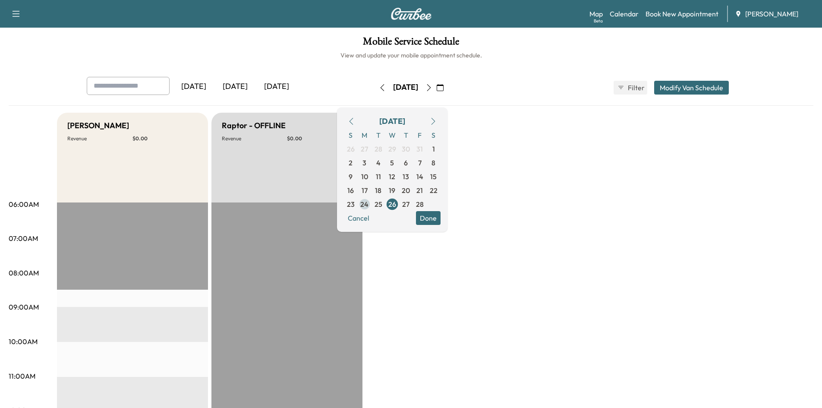
click at [369, 206] on span "24" at bounding box center [364, 204] width 8 height 10
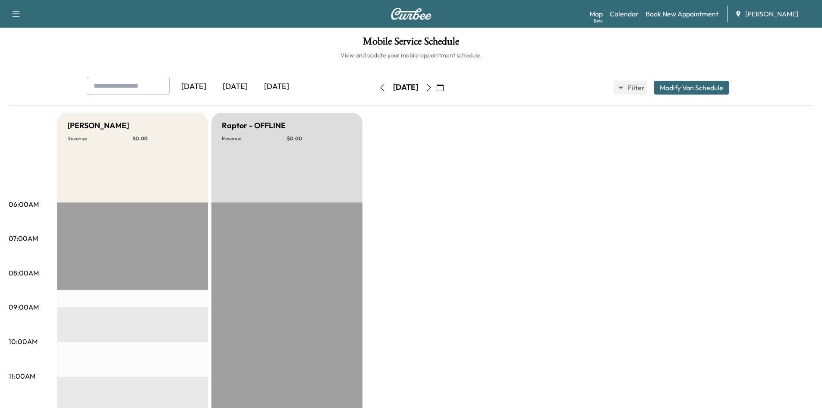
click at [444, 87] on icon "button" at bounding box center [440, 87] width 7 height 7
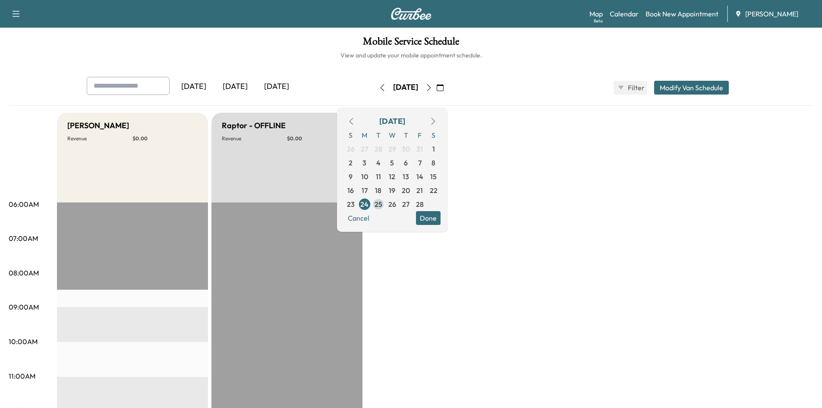
click at [382, 205] on span "25" at bounding box center [379, 204] width 8 height 10
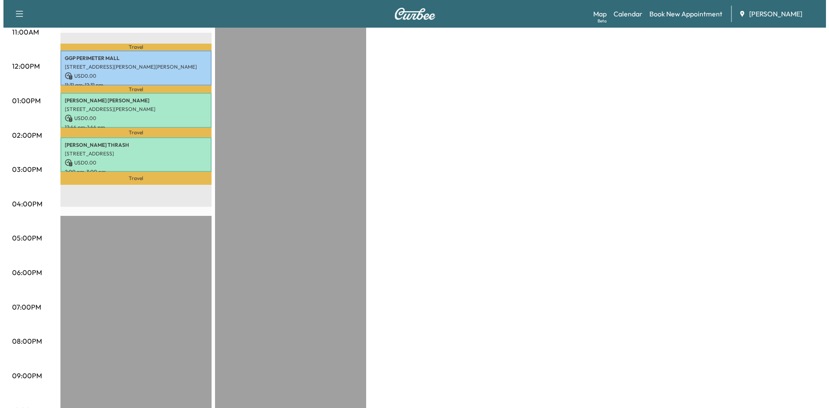
scroll to position [361, 0]
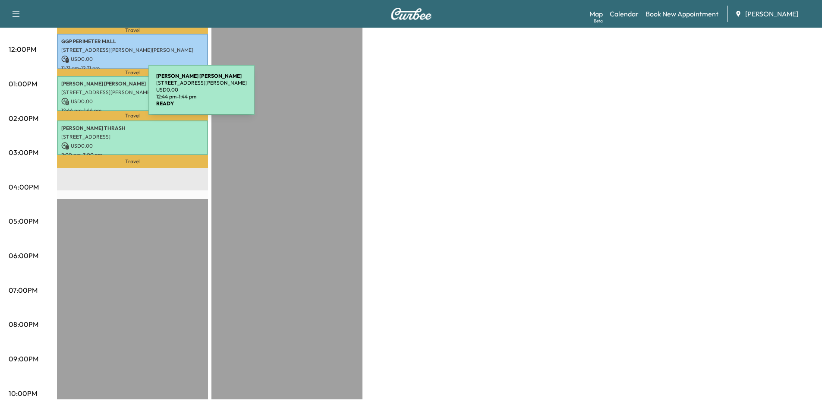
click at [84, 98] on p "USD 0.00" at bounding box center [132, 102] width 142 height 8
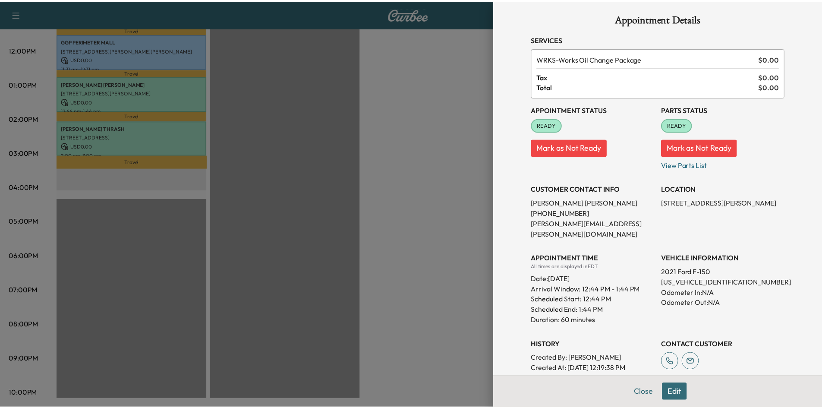
scroll to position [0, 0]
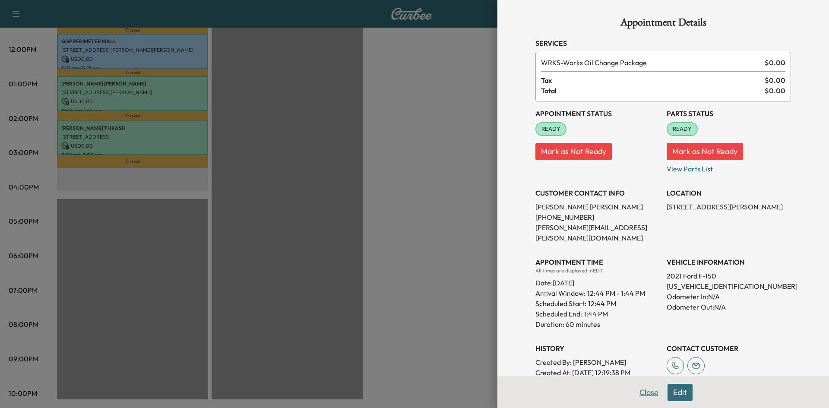
click at [639, 391] on button "Close" at bounding box center [649, 392] width 30 height 17
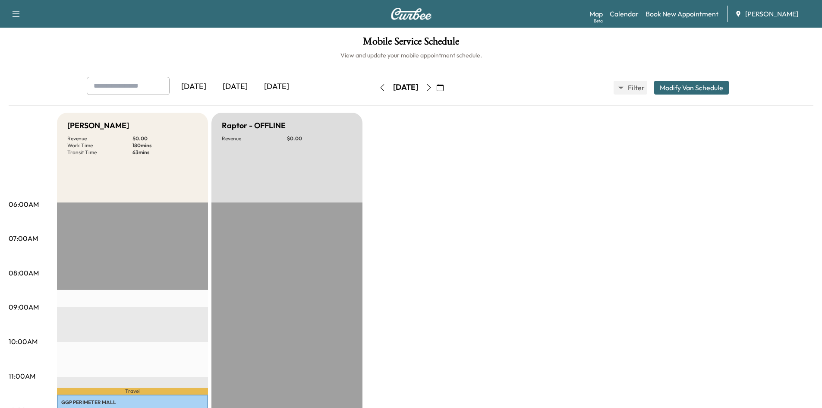
click at [433, 84] on icon "button" at bounding box center [429, 87] width 7 height 7
click at [431, 85] on icon "button" at bounding box center [429, 87] width 4 height 7
click at [433, 84] on icon "button" at bounding box center [429, 87] width 7 height 7
click at [433, 85] on icon "button" at bounding box center [429, 87] width 7 height 7
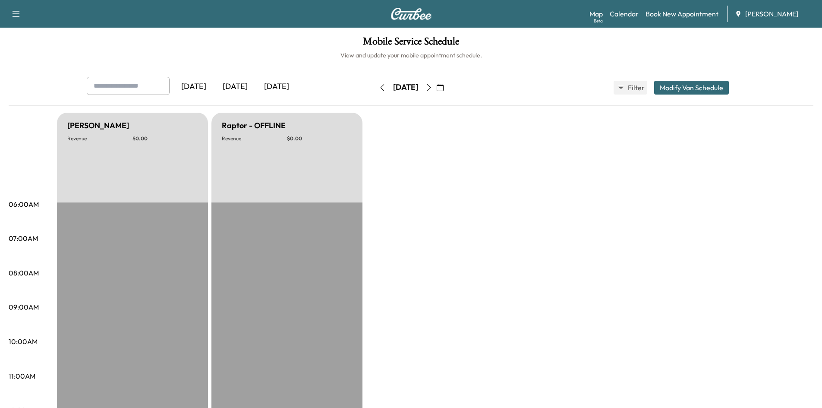
click at [433, 85] on icon "button" at bounding box center [429, 87] width 7 height 7
click at [448, 85] on button "button" at bounding box center [440, 88] width 15 height 14
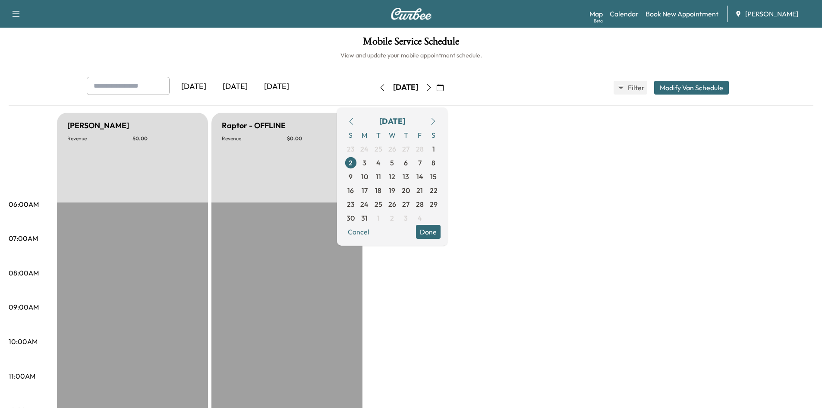
click at [431, 85] on icon "button" at bounding box center [429, 87] width 4 height 7
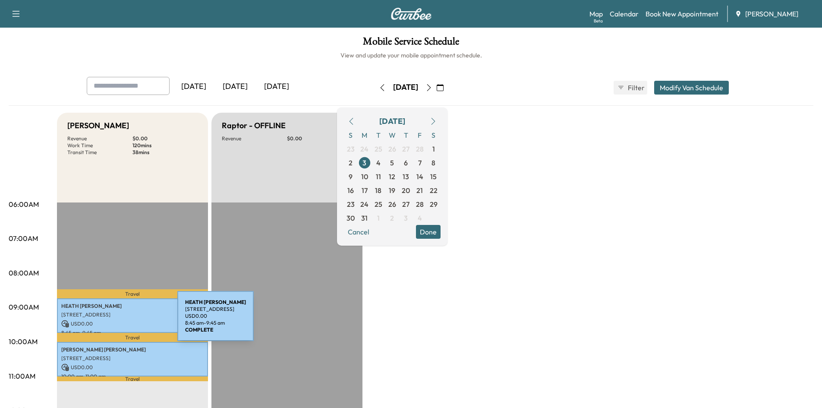
click at [114, 320] on p "USD 0.00" at bounding box center [132, 324] width 142 height 8
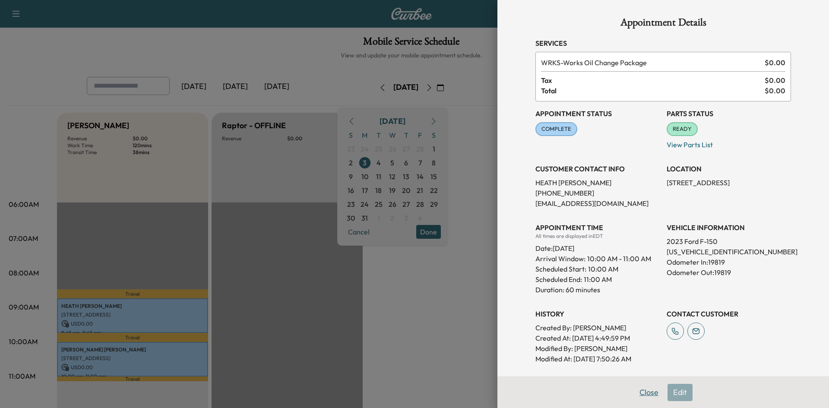
click at [644, 390] on button "Close" at bounding box center [649, 392] width 30 height 17
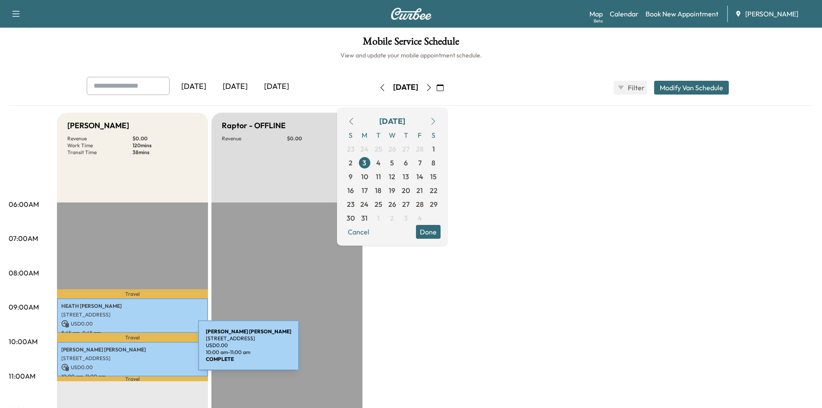
click at [133, 351] on p "JOHN ANNARELLI" at bounding box center [132, 349] width 142 height 7
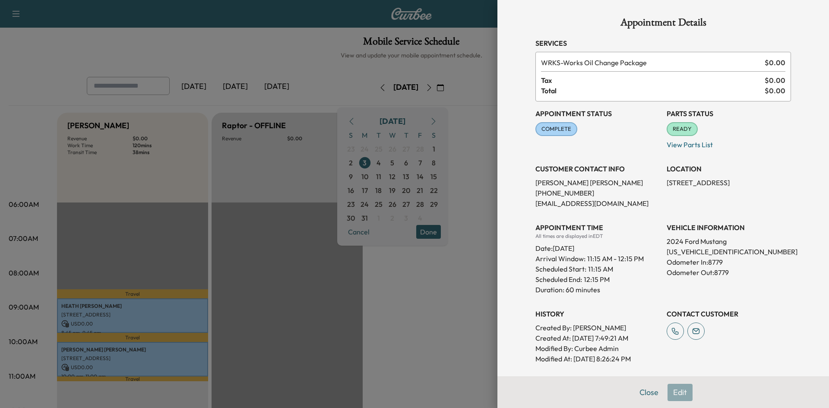
drag, startPoint x: 642, startPoint y: 393, endPoint x: 670, endPoint y: 378, distance: 32.0
click at [647, 391] on button "Close" at bounding box center [649, 392] width 30 height 17
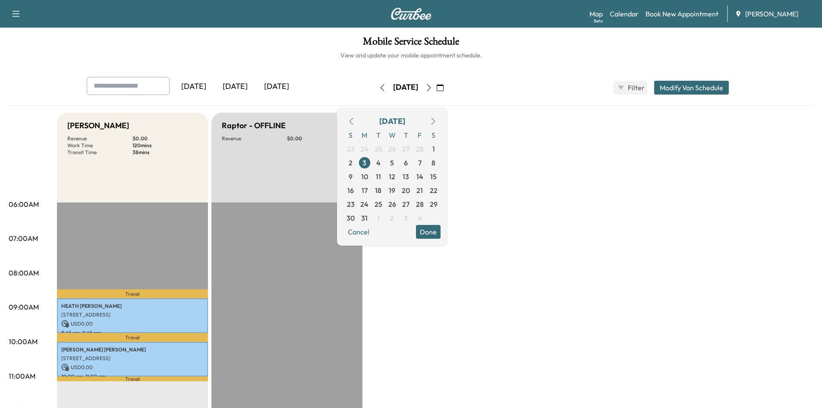
click at [433, 88] on icon "button" at bounding box center [429, 87] width 7 height 7
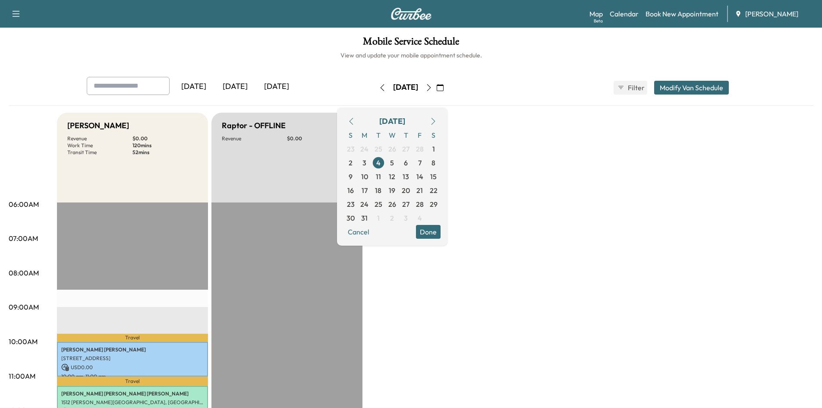
click at [433, 87] on icon "button" at bounding box center [429, 87] width 7 height 7
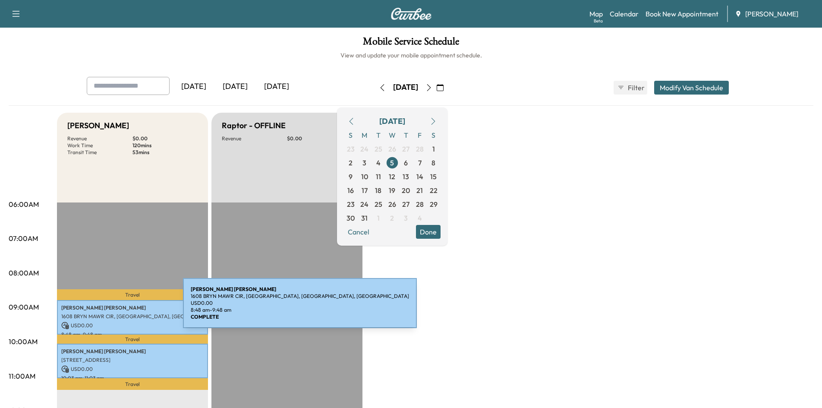
click at [118, 308] on p "MICHAEL MORGAN" at bounding box center [132, 307] width 142 height 7
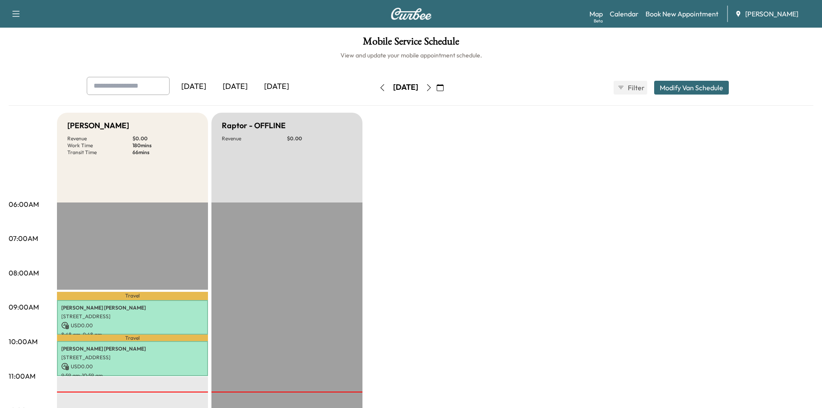
click at [433, 87] on icon "button" at bounding box center [429, 87] width 7 height 7
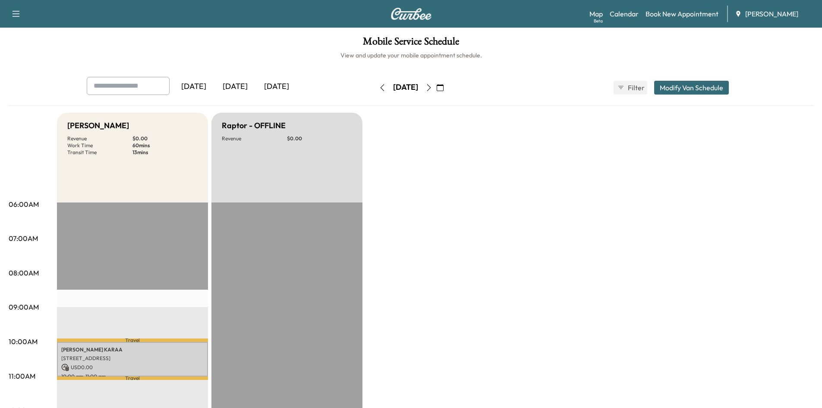
click at [433, 87] on icon "button" at bounding box center [429, 87] width 7 height 7
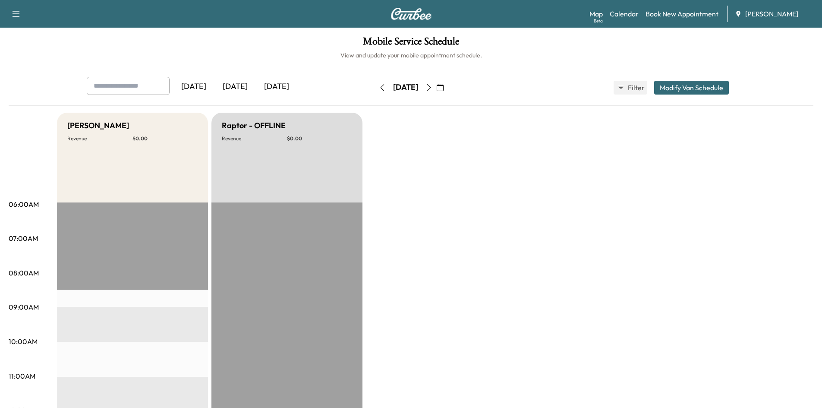
click at [433, 86] on icon "button" at bounding box center [429, 87] width 7 height 7
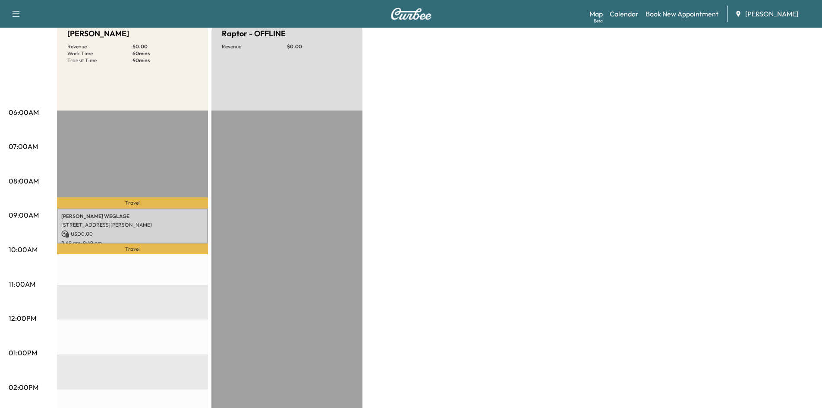
scroll to position [93, 0]
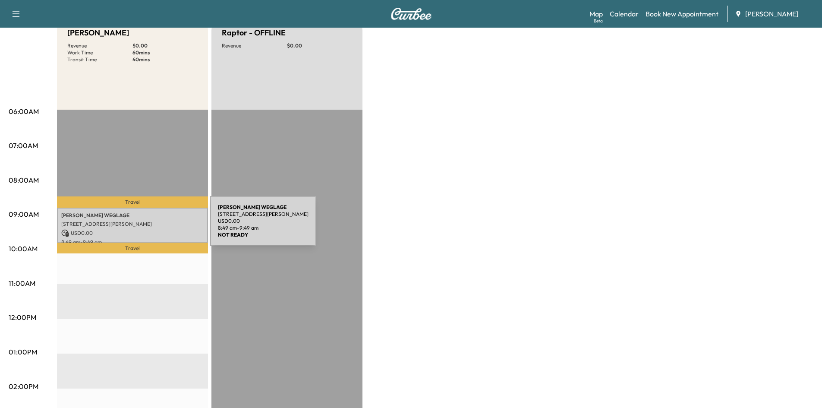
click at [148, 226] on p "3608 HIGH GREEN DR, MARIETTA, GA, USA" at bounding box center [132, 224] width 142 height 7
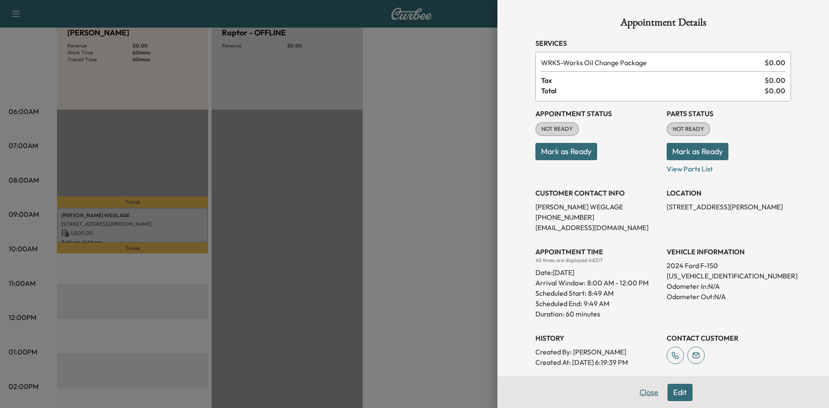
click at [647, 391] on button "Close" at bounding box center [649, 392] width 30 height 17
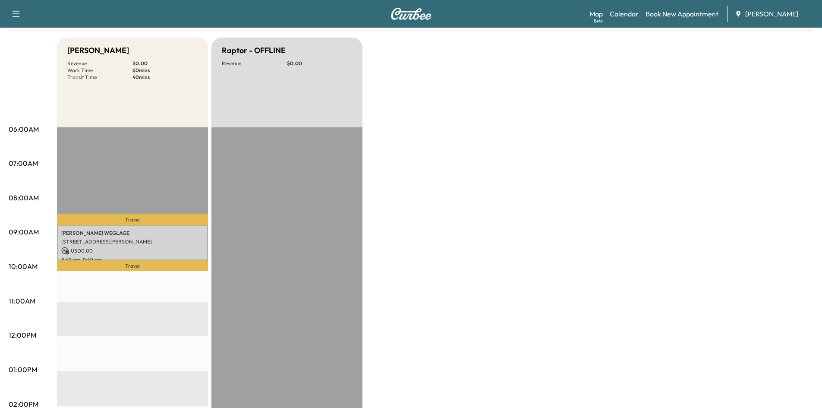
scroll to position [0, 0]
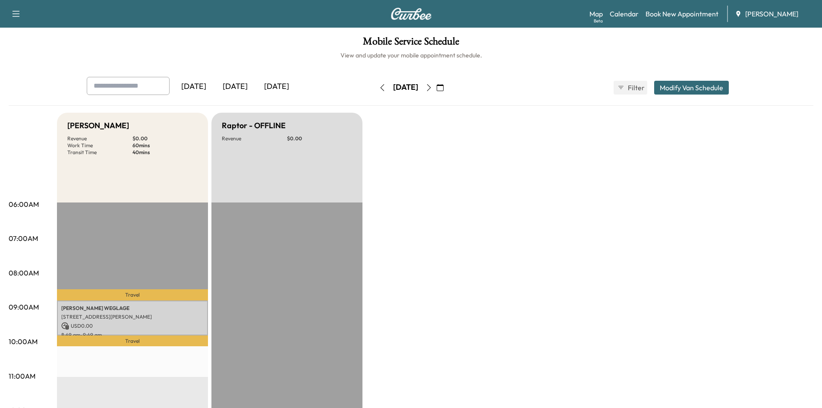
click at [431, 85] on icon "button" at bounding box center [429, 87] width 4 height 7
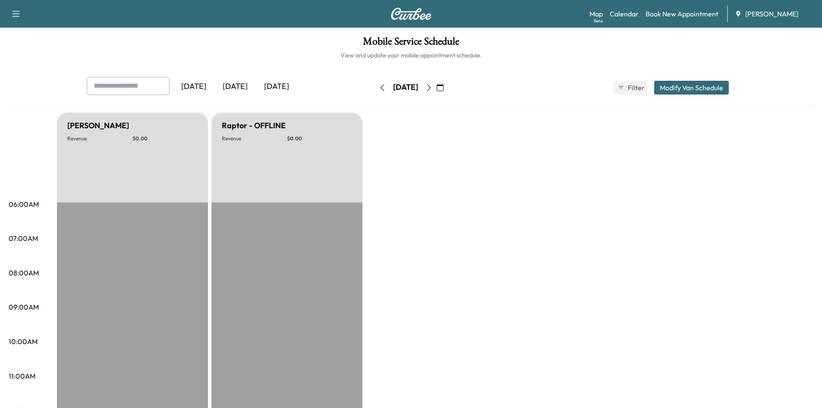
click at [433, 86] on icon "button" at bounding box center [429, 87] width 7 height 7
click at [433, 85] on icon "button" at bounding box center [429, 87] width 7 height 7
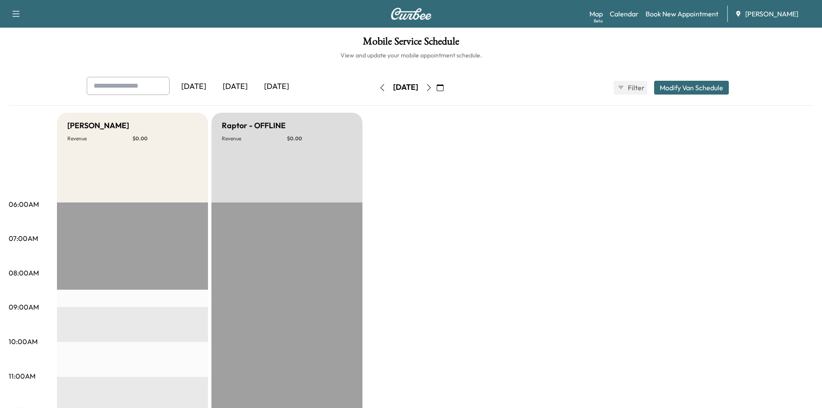
click at [433, 84] on icon "button" at bounding box center [429, 87] width 7 height 7
drag, startPoint x: 452, startPoint y: 86, endPoint x: 456, endPoint y: 96, distance: 10.5
click at [431, 87] on icon "button" at bounding box center [429, 87] width 4 height 7
click at [433, 85] on icon "button" at bounding box center [429, 87] width 7 height 7
click at [433, 86] on icon "button" at bounding box center [429, 87] width 7 height 7
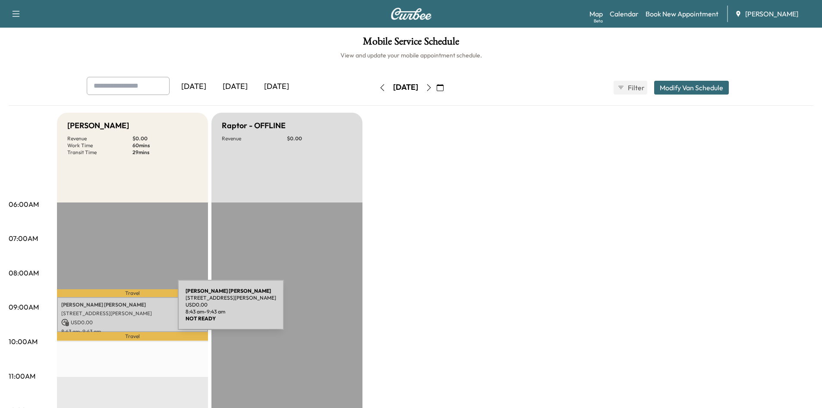
click at [113, 310] on p "115 Harper Cove Dr, Roswell, GA 30075, USA" at bounding box center [132, 313] width 142 height 7
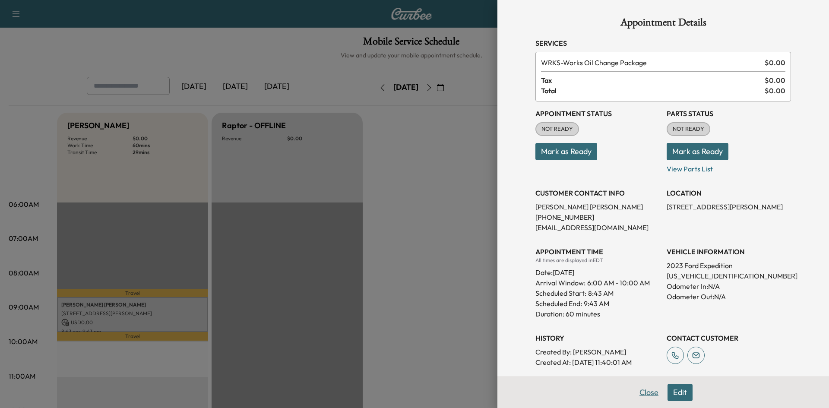
click at [650, 391] on button "Close" at bounding box center [649, 392] width 30 height 17
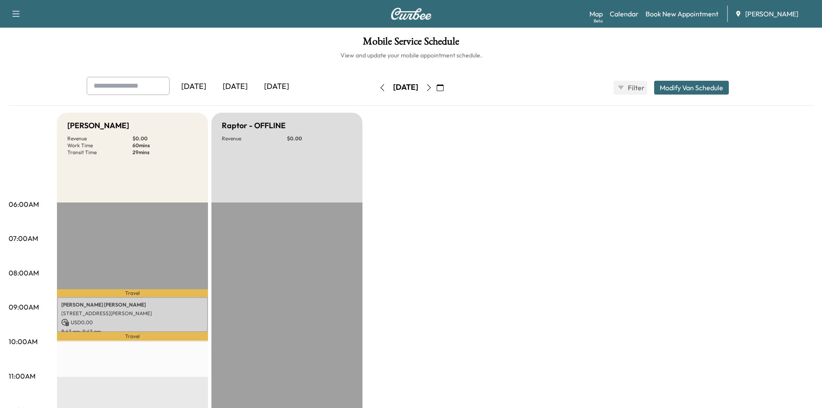
click at [433, 86] on icon "button" at bounding box center [429, 87] width 7 height 7
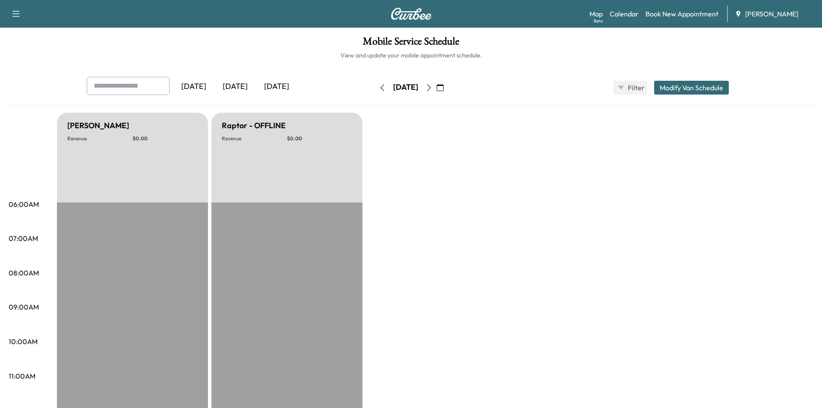
click at [433, 84] on icon "button" at bounding box center [429, 87] width 7 height 7
click at [433, 85] on icon "button" at bounding box center [429, 87] width 7 height 7
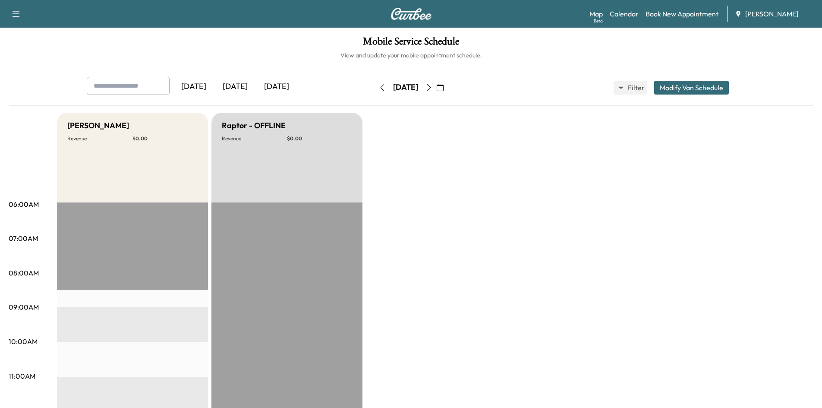
click at [433, 85] on icon "button" at bounding box center [429, 87] width 7 height 7
click at [431, 85] on icon "button" at bounding box center [429, 87] width 4 height 7
click at [436, 85] on button "button" at bounding box center [429, 88] width 15 height 14
click at [433, 84] on icon "button" at bounding box center [429, 87] width 7 height 7
click at [448, 83] on button "button" at bounding box center [440, 88] width 15 height 14
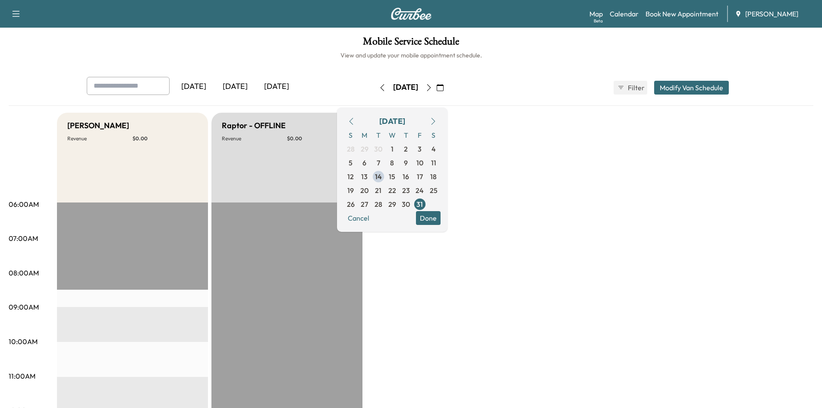
click at [433, 86] on icon "button" at bounding box center [429, 87] width 7 height 7
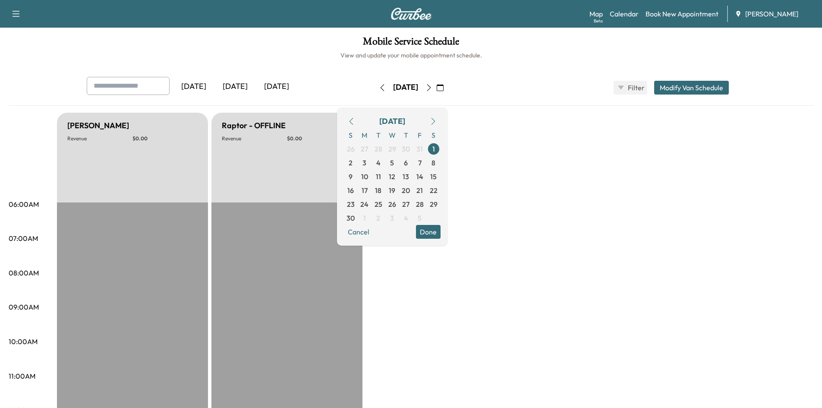
click at [436, 86] on button "button" at bounding box center [429, 88] width 15 height 14
click at [444, 88] on icon "button" at bounding box center [440, 87] width 7 height 7
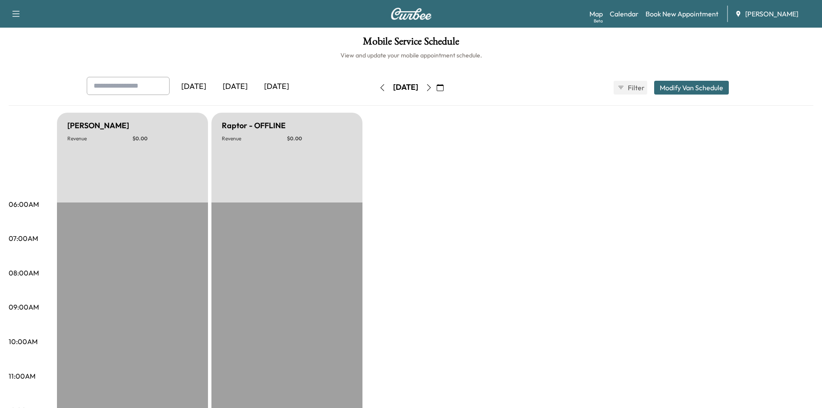
click at [444, 88] on icon "button" at bounding box center [440, 87] width 7 height 7
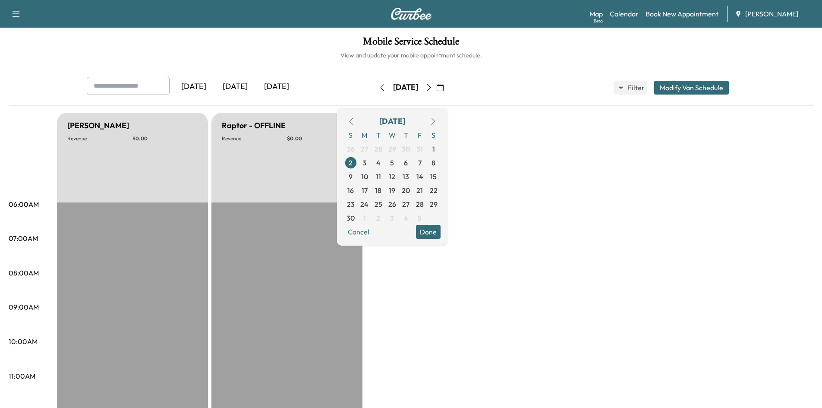
click at [355, 121] on icon "button" at bounding box center [351, 121] width 7 height 7
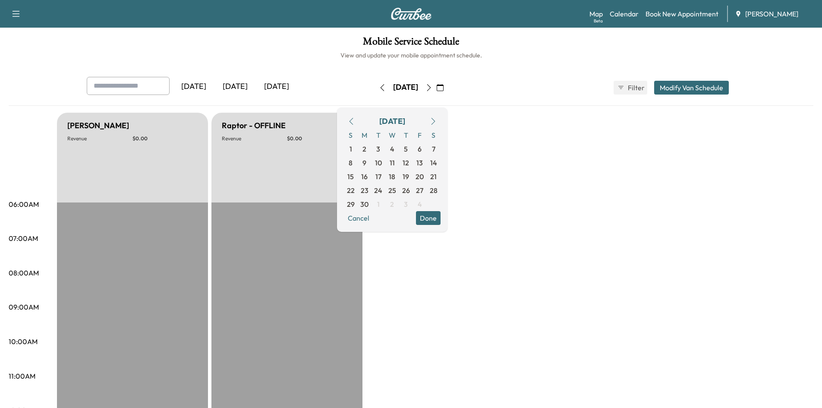
click at [355, 121] on icon "button" at bounding box center [351, 121] width 7 height 7
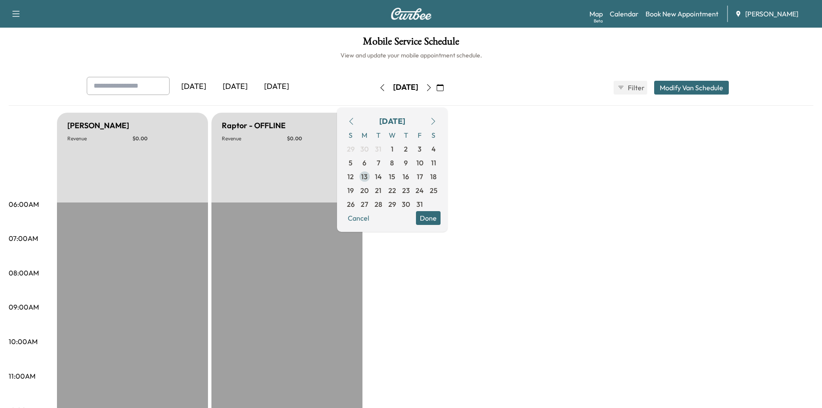
click at [368, 174] on span "13" at bounding box center [364, 176] width 6 height 10
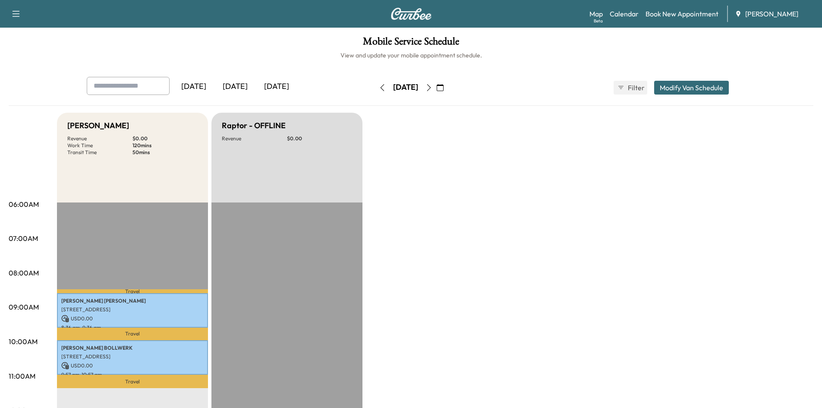
click at [433, 88] on icon "button" at bounding box center [429, 87] width 7 height 7
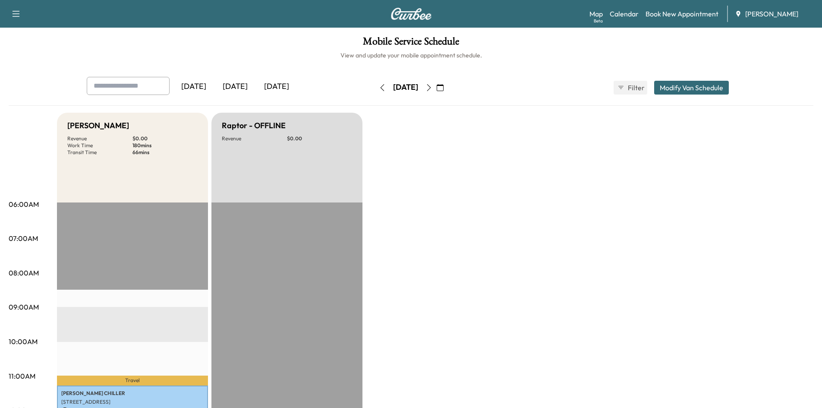
click at [433, 88] on icon "button" at bounding box center [429, 87] width 7 height 7
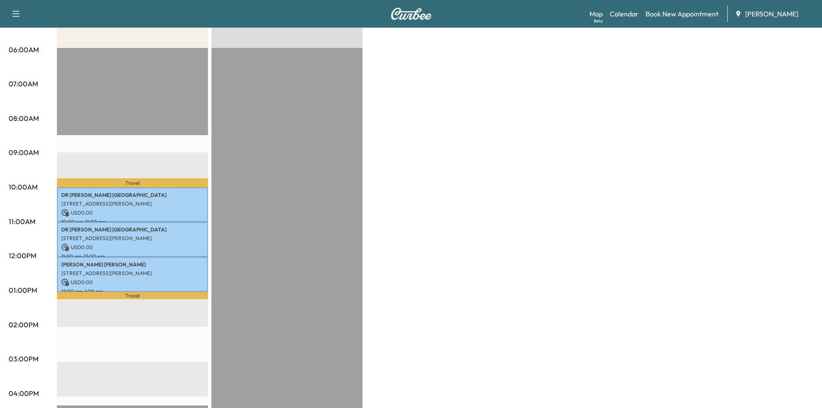
scroll to position [173, 0]
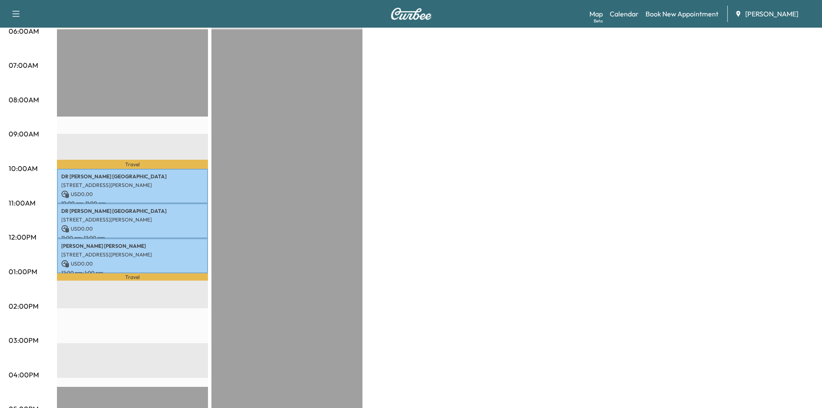
drag, startPoint x: 822, startPoint y: 139, endPoint x: 824, endPoint y: 116, distance: 23.5
click at [822, 116] on html "Support Log Out Map Beta Calendar Book New Appointment Jim Ellis Ford Mobile Se…" at bounding box center [411, 31] width 822 height 408
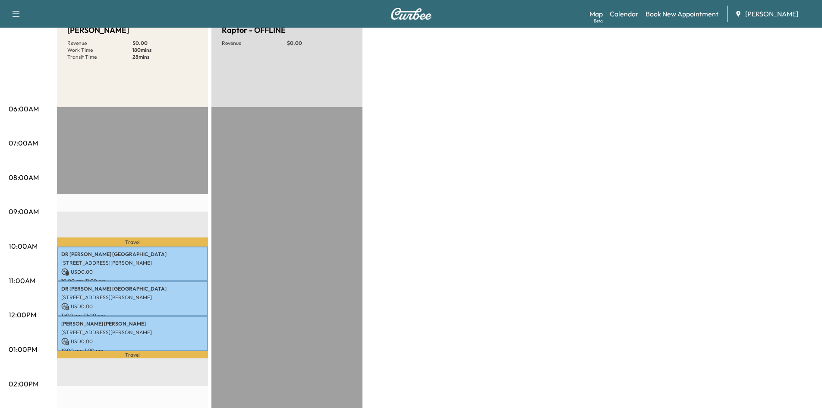
scroll to position [0, 0]
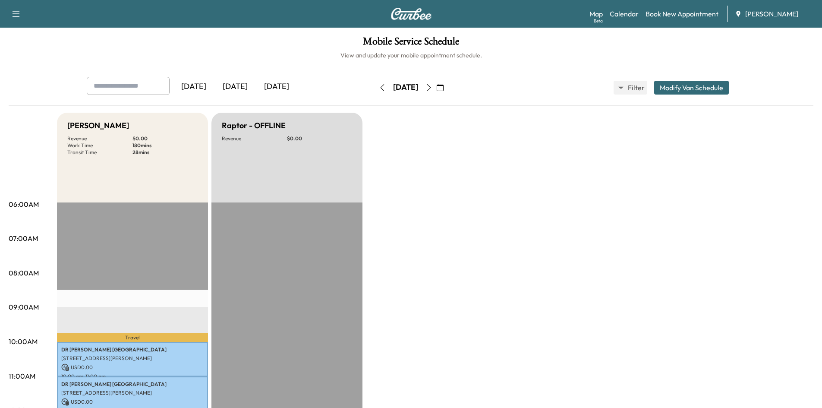
click at [433, 87] on icon "button" at bounding box center [429, 87] width 7 height 7
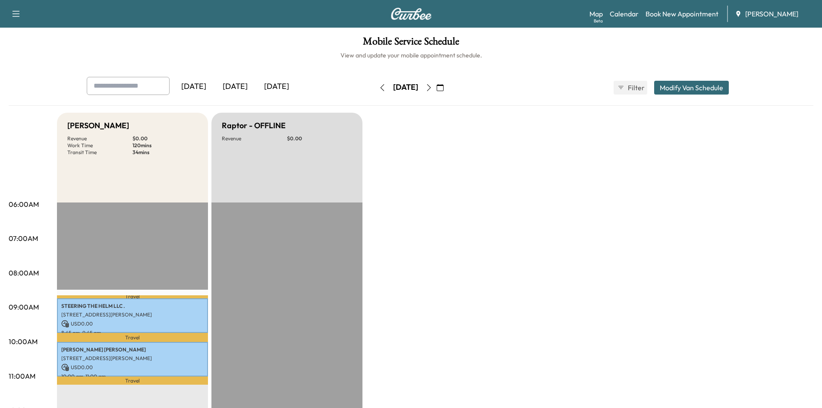
click at [433, 88] on icon "button" at bounding box center [429, 87] width 7 height 7
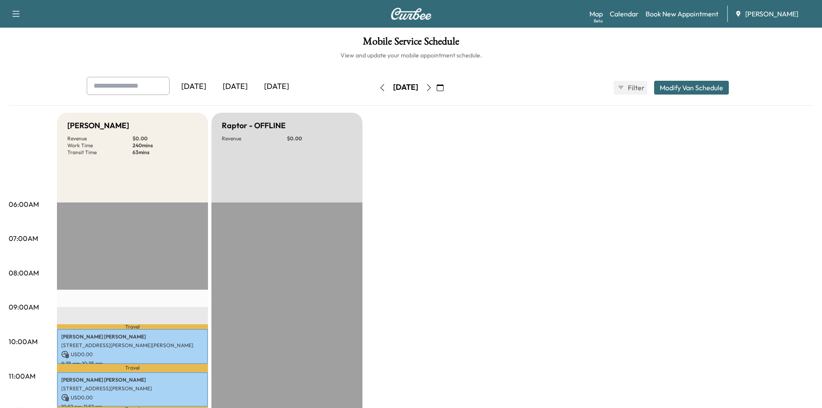
click at [433, 91] on icon "button" at bounding box center [429, 87] width 7 height 7
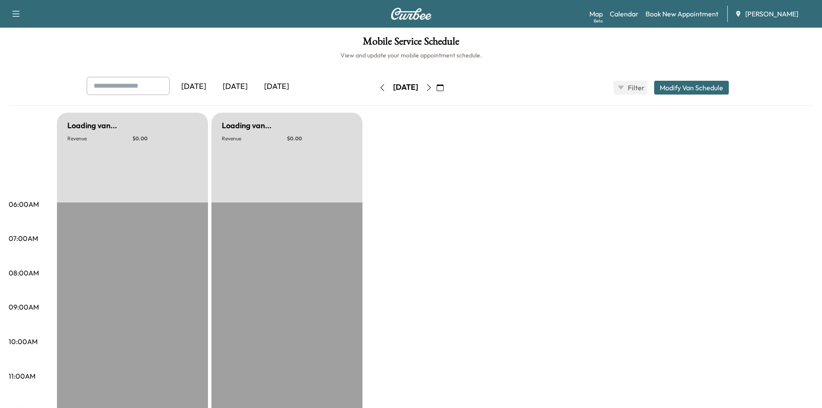
click at [436, 93] on button "button" at bounding box center [429, 88] width 15 height 14
click at [436, 92] on button "button" at bounding box center [429, 88] width 15 height 14
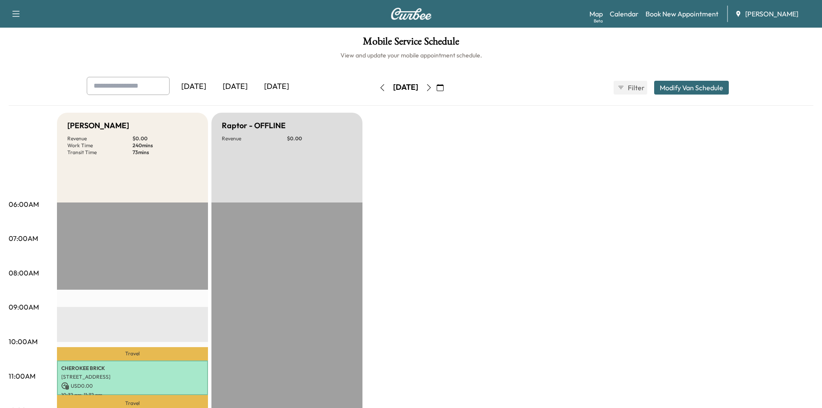
click at [433, 88] on icon "button" at bounding box center [429, 87] width 7 height 7
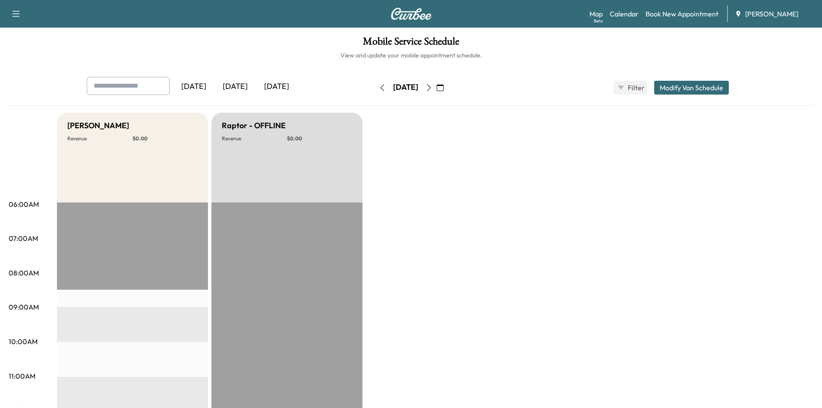
click at [448, 86] on button "button" at bounding box center [440, 88] width 15 height 14
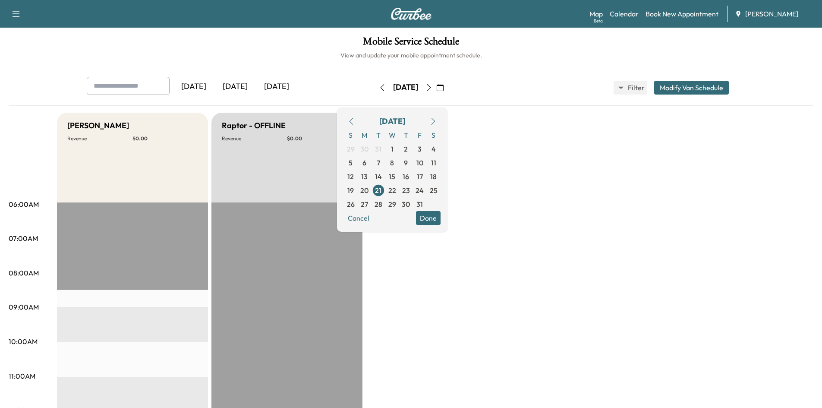
click at [431, 86] on icon "button" at bounding box center [429, 87] width 4 height 7
click at [436, 94] on button "button" at bounding box center [429, 88] width 15 height 14
click at [436, 91] on button "button" at bounding box center [429, 88] width 15 height 14
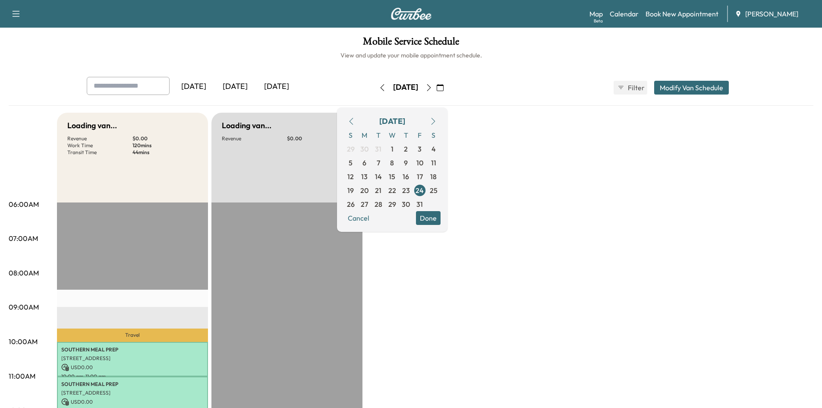
click at [448, 91] on button "button" at bounding box center [440, 88] width 15 height 14
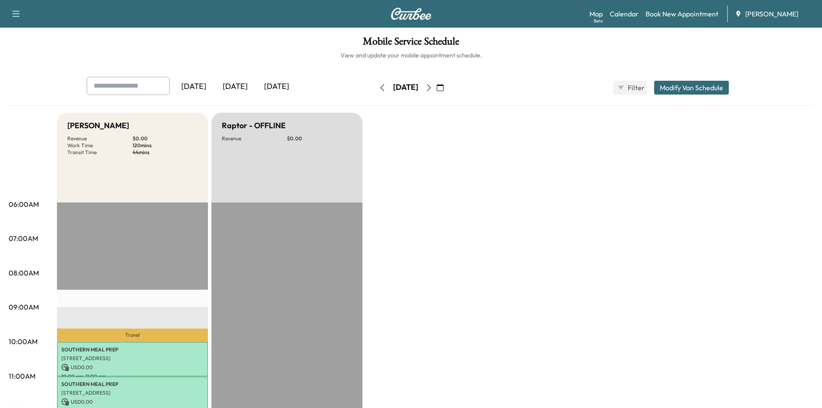
click at [444, 89] on icon "button" at bounding box center [440, 87] width 7 height 7
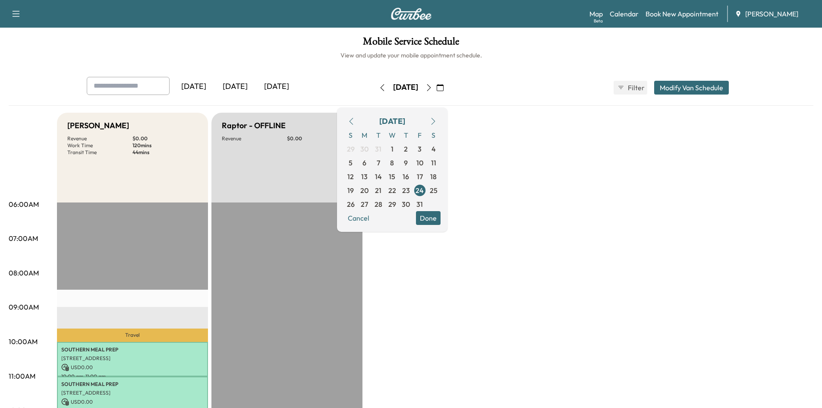
click at [441, 120] on button "button" at bounding box center [433, 121] width 15 height 14
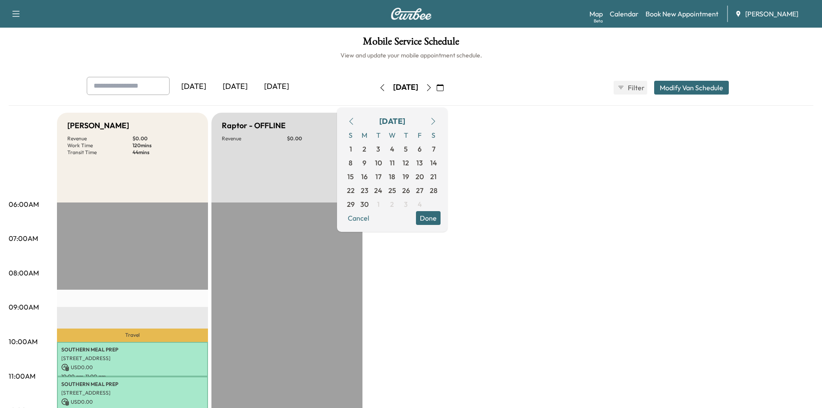
click at [441, 120] on button "button" at bounding box center [433, 121] width 15 height 14
click at [382, 180] on span "14" at bounding box center [378, 176] width 7 height 10
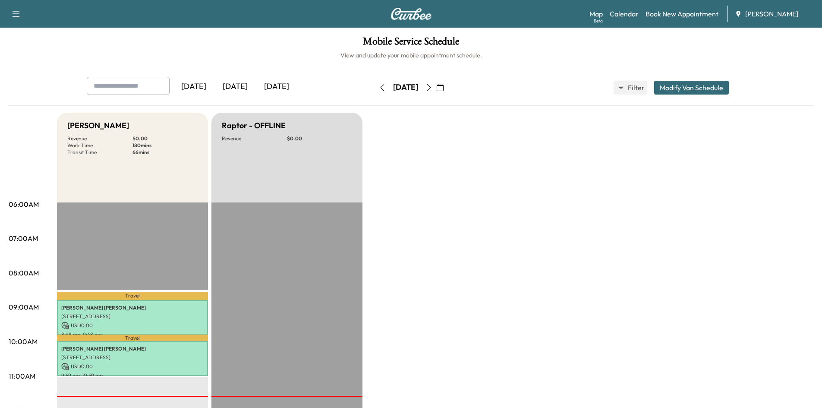
click at [433, 88] on icon "button" at bounding box center [429, 87] width 7 height 7
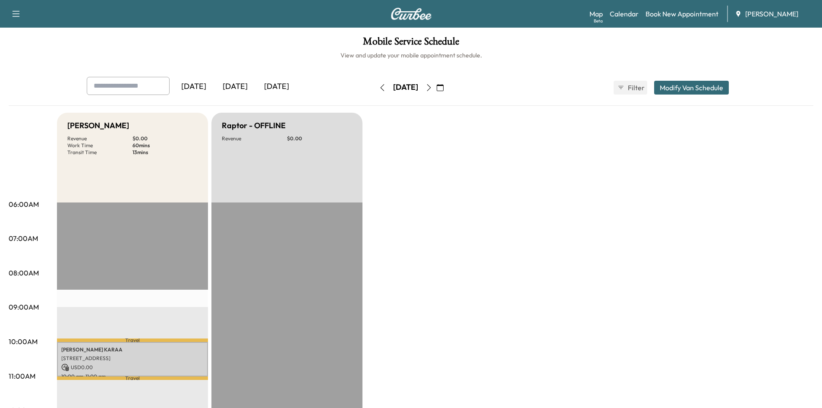
click at [436, 82] on button "button" at bounding box center [429, 88] width 15 height 14
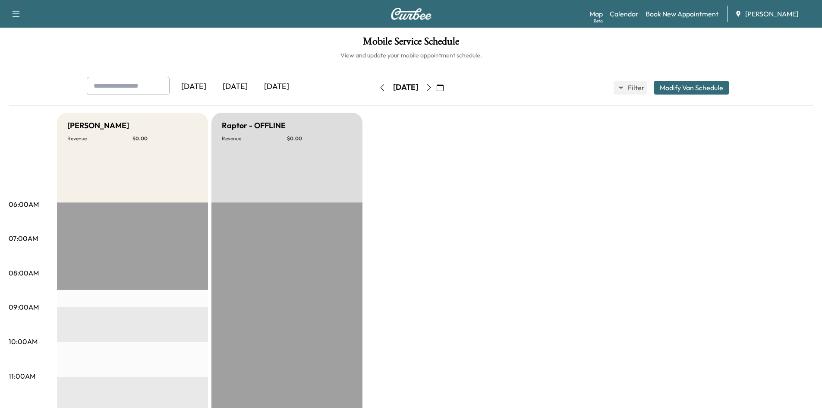
click at [433, 88] on icon "button" at bounding box center [429, 87] width 7 height 7
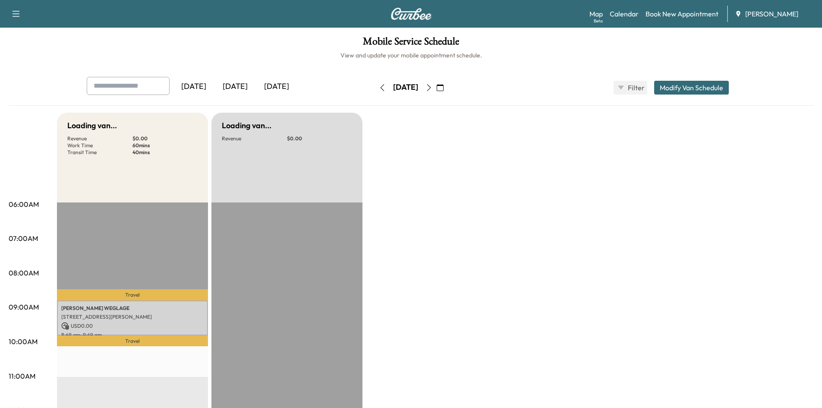
click at [444, 87] on icon "button" at bounding box center [440, 87] width 7 height 7
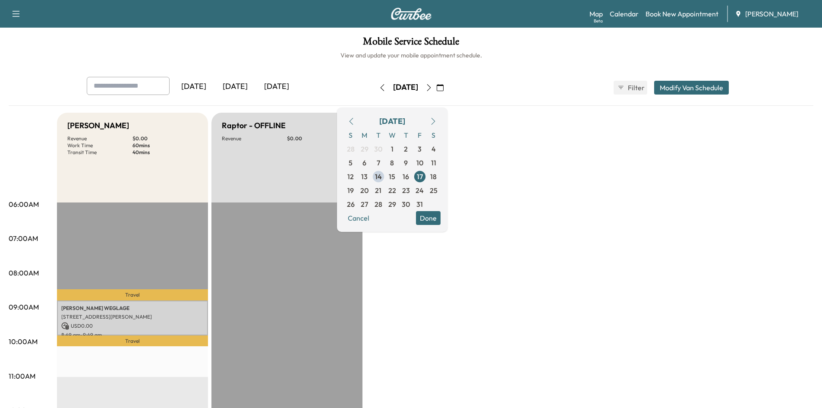
click at [355, 122] on icon "button" at bounding box center [351, 121] width 7 height 7
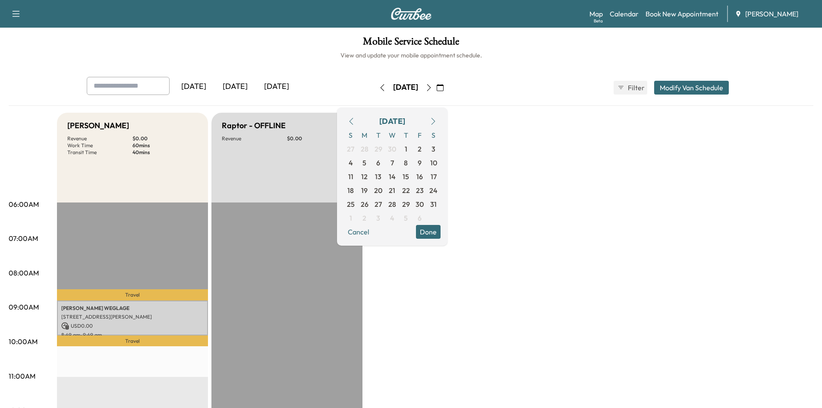
click at [355, 122] on icon "button" at bounding box center [351, 121] width 7 height 7
click at [355, 121] on icon "button" at bounding box center [351, 121] width 7 height 7
click at [396, 204] on span "26" at bounding box center [392, 204] width 8 height 10
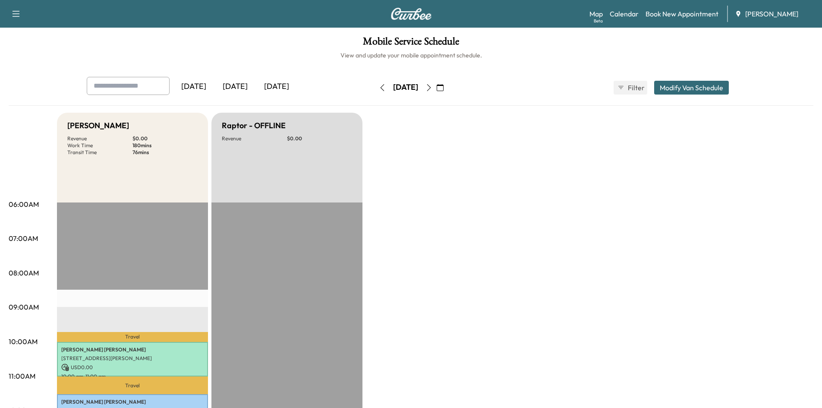
click at [433, 85] on icon "button" at bounding box center [429, 87] width 7 height 7
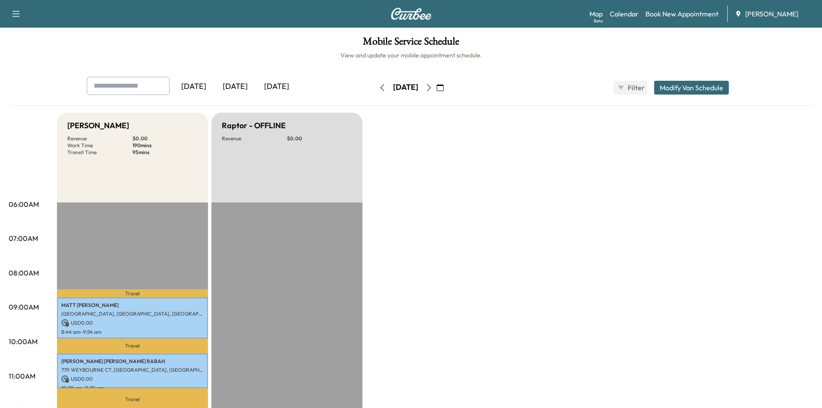
click at [433, 87] on icon "button" at bounding box center [429, 87] width 7 height 7
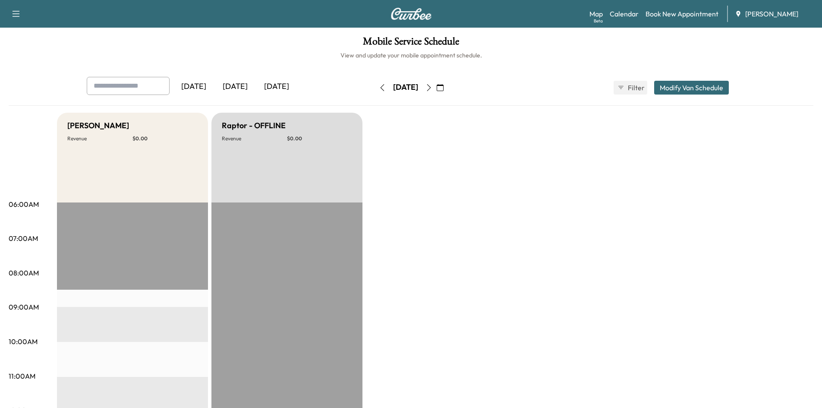
click at [448, 87] on button "button" at bounding box center [440, 88] width 15 height 14
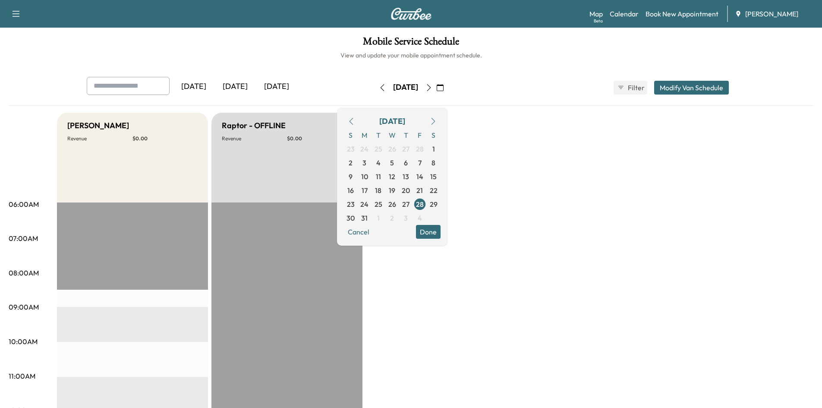
click at [448, 87] on button "button" at bounding box center [440, 88] width 15 height 14
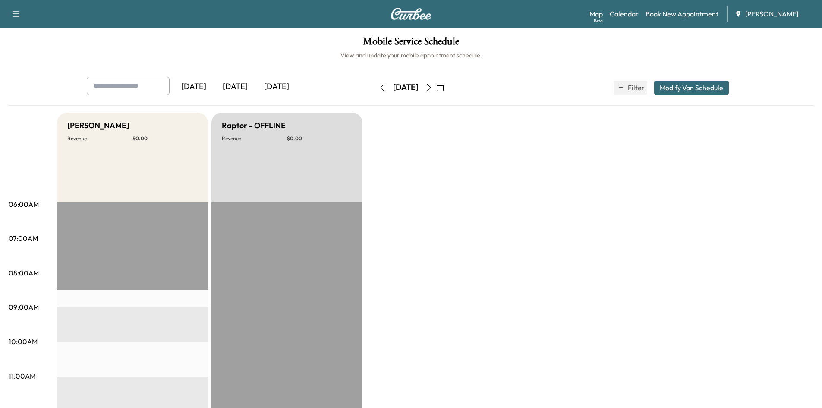
click at [448, 87] on button "button" at bounding box center [440, 88] width 15 height 14
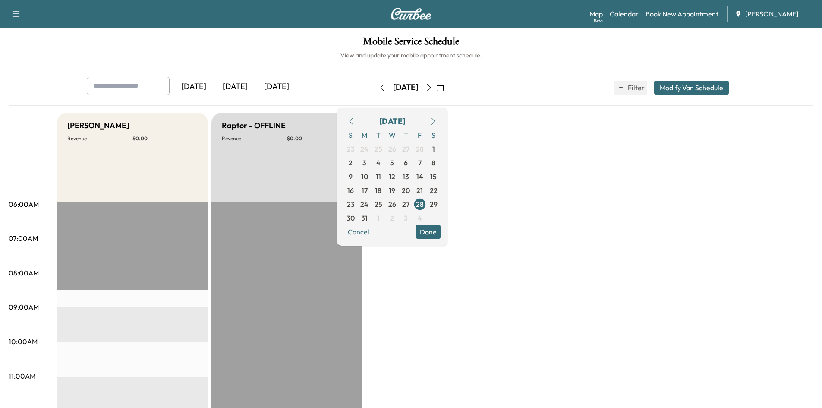
click at [448, 87] on button "button" at bounding box center [440, 88] width 15 height 14
